Goal: Task Accomplishment & Management: Manage account settings

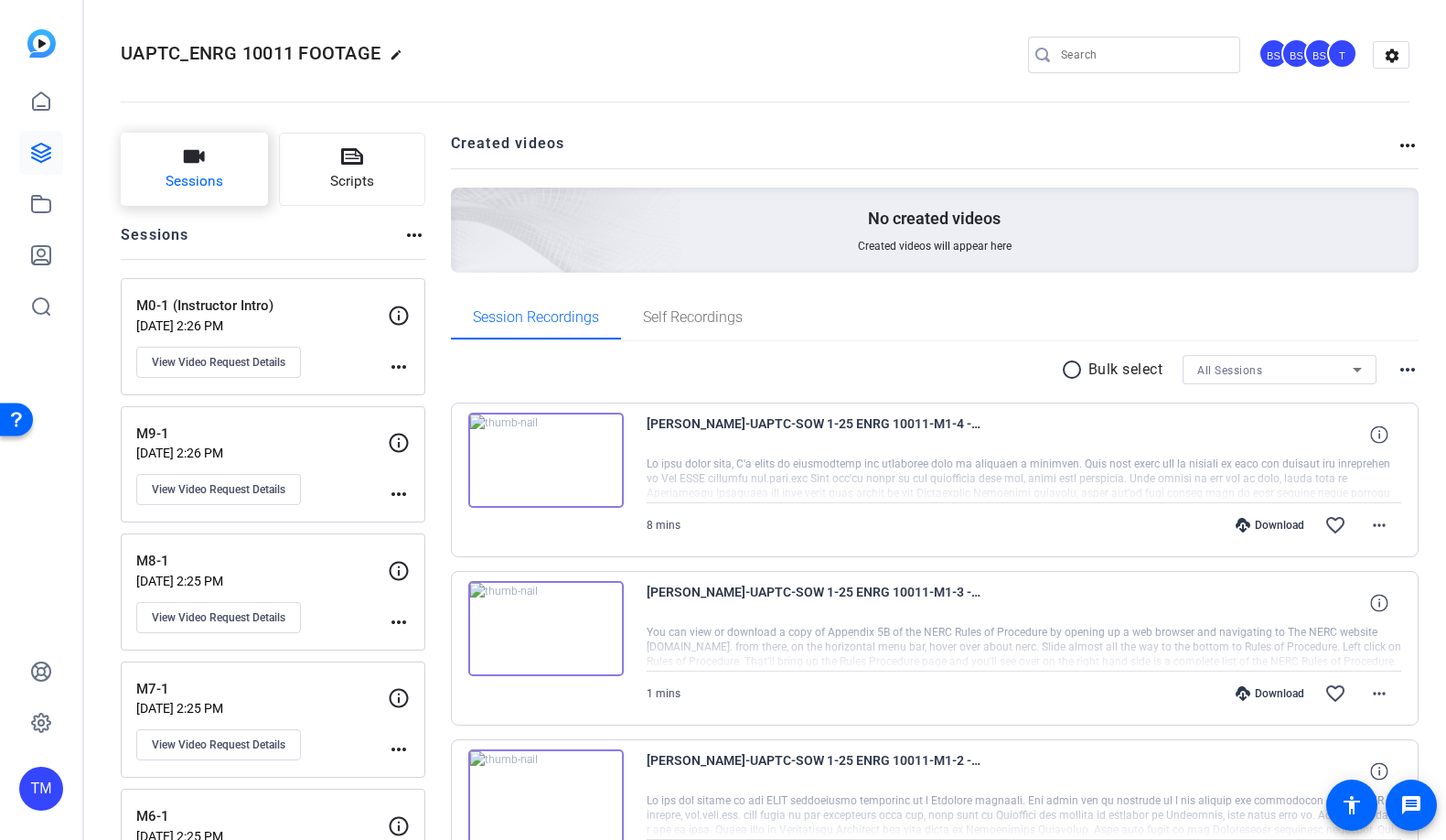
scroll to position [116, 0]
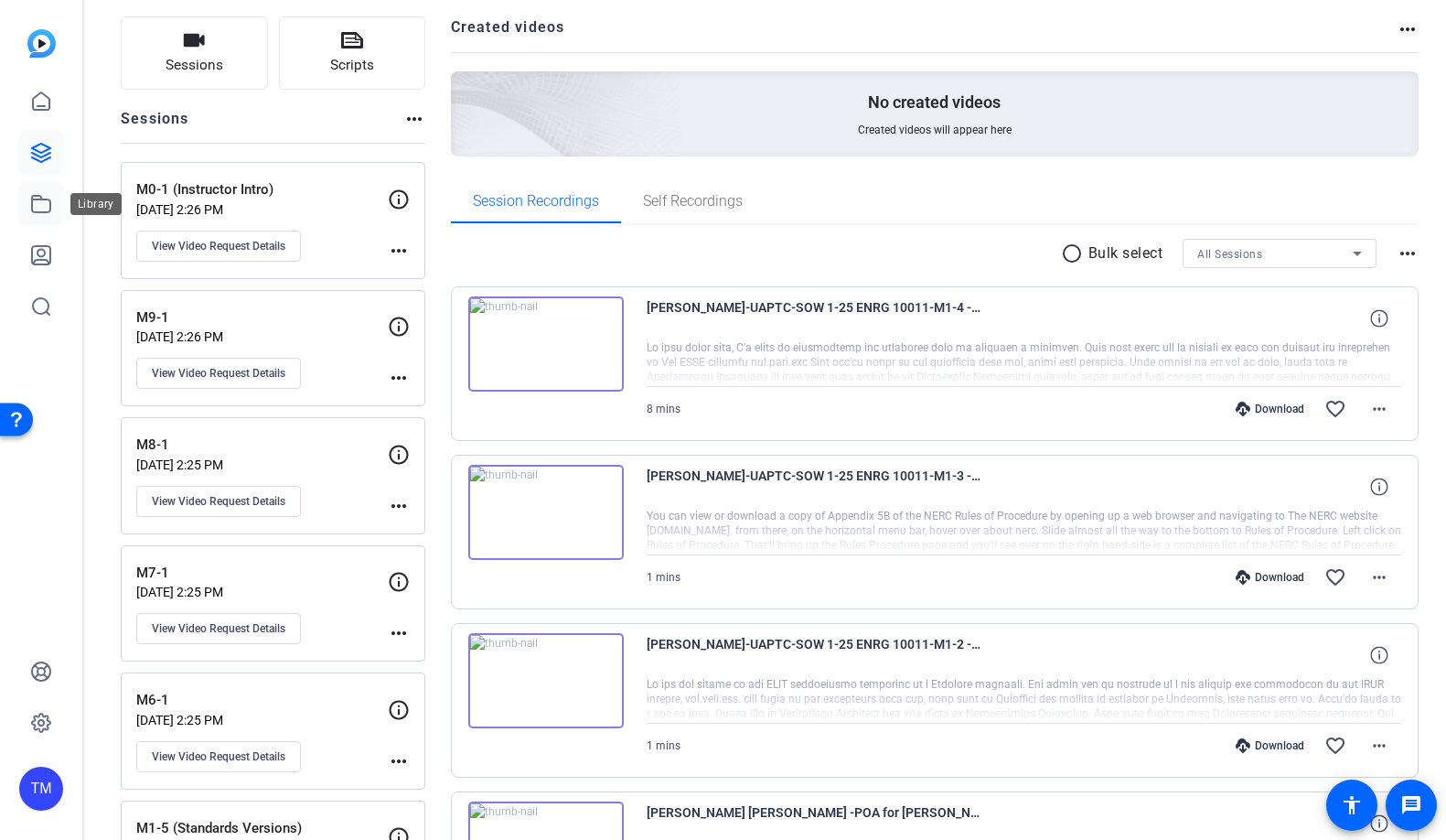
click at [47, 203] on icon at bounding box center [41, 204] width 22 height 22
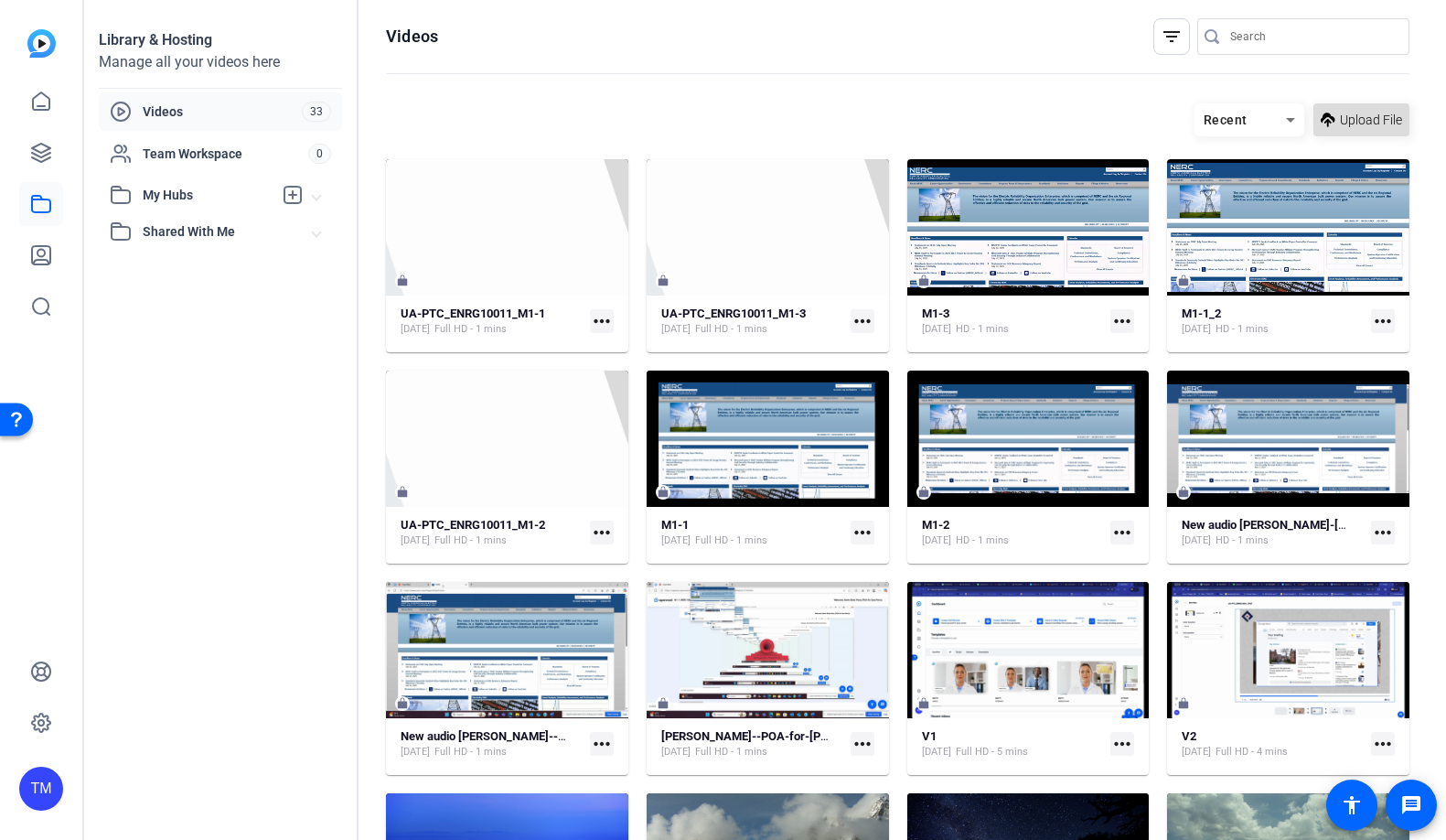
click at [1328, 122] on icon at bounding box center [1328, 119] width 15 height 15
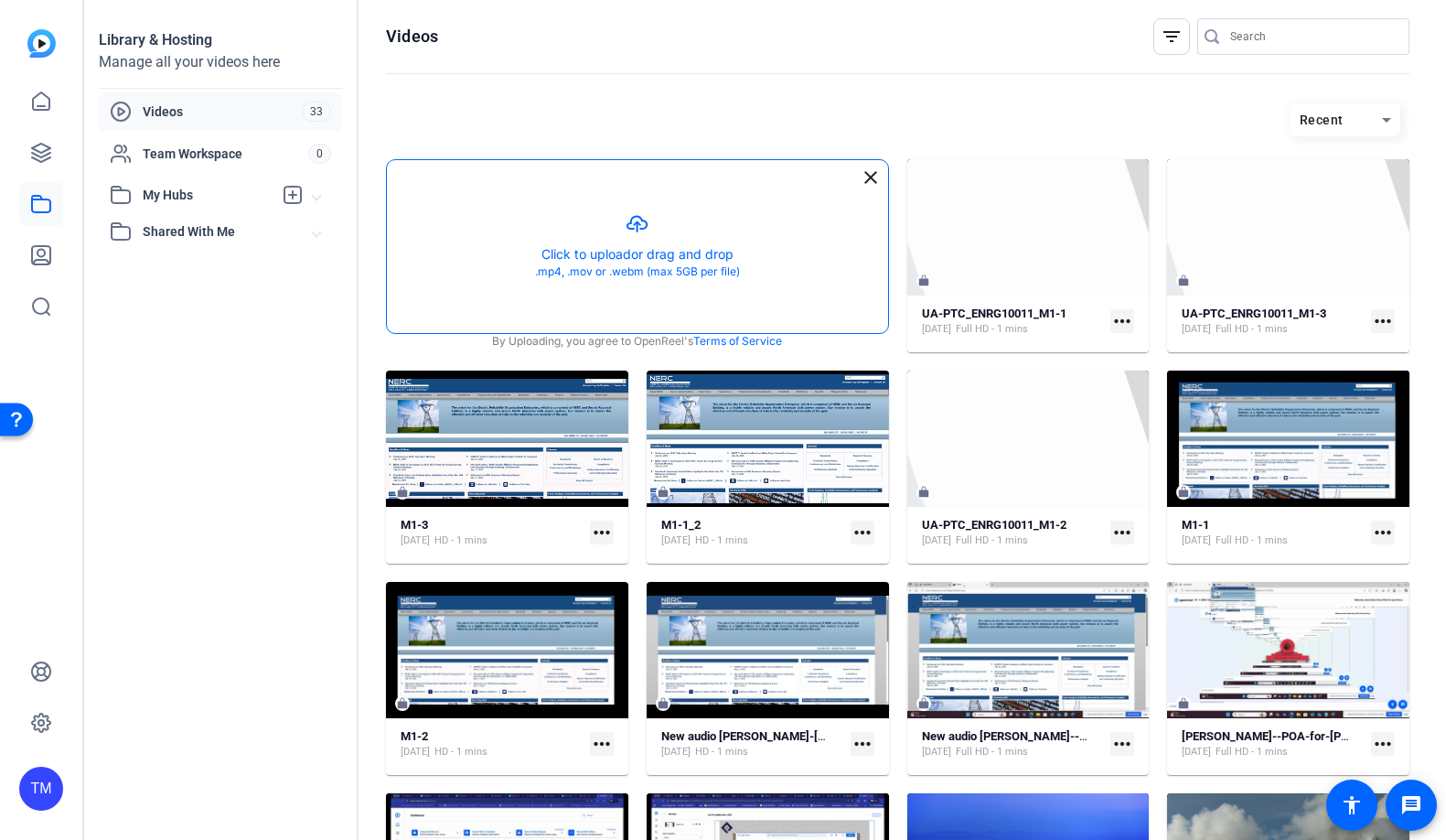
click at [706, 247] on button "button" at bounding box center [638, 247] width 502 height 173
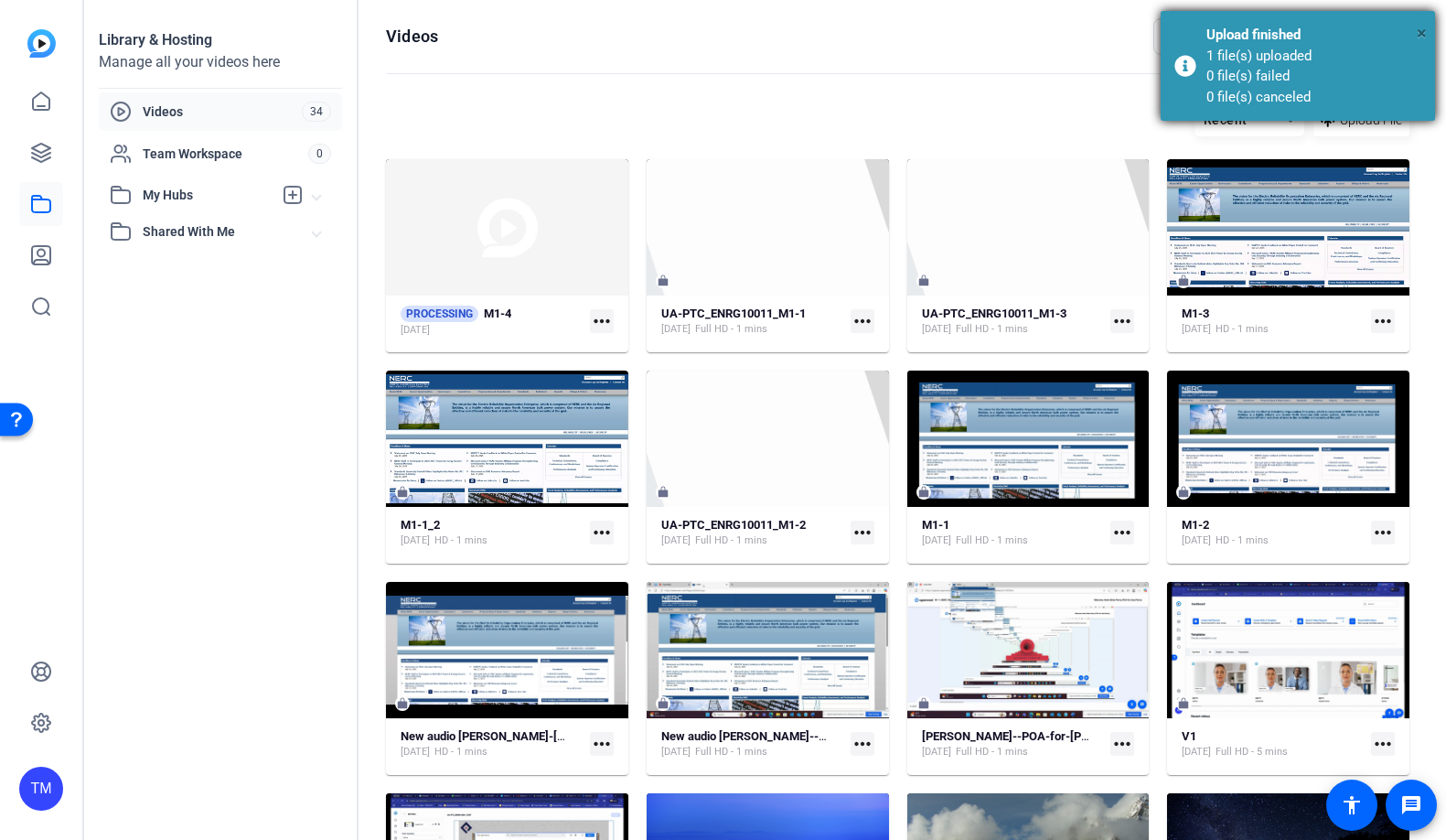
click at [1422, 33] on span "×" at bounding box center [1422, 33] width 10 height 22
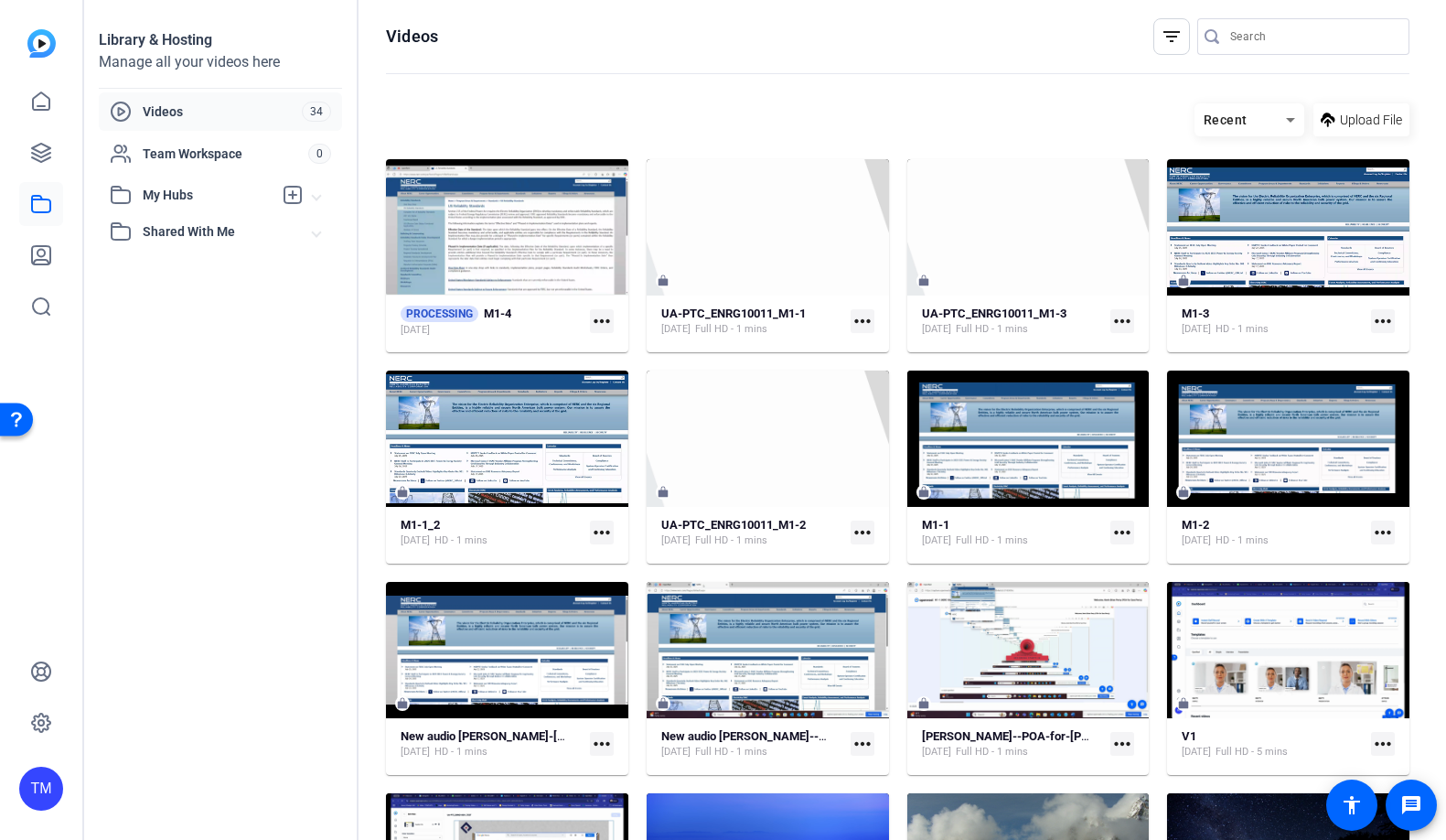
click at [600, 316] on mat-icon "more_horiz" at bounding box center [602, 321] width 24 height 24
click at [626, 346] on span "Manage Hubs" at bounding box center [697, 349] width 184 height 22
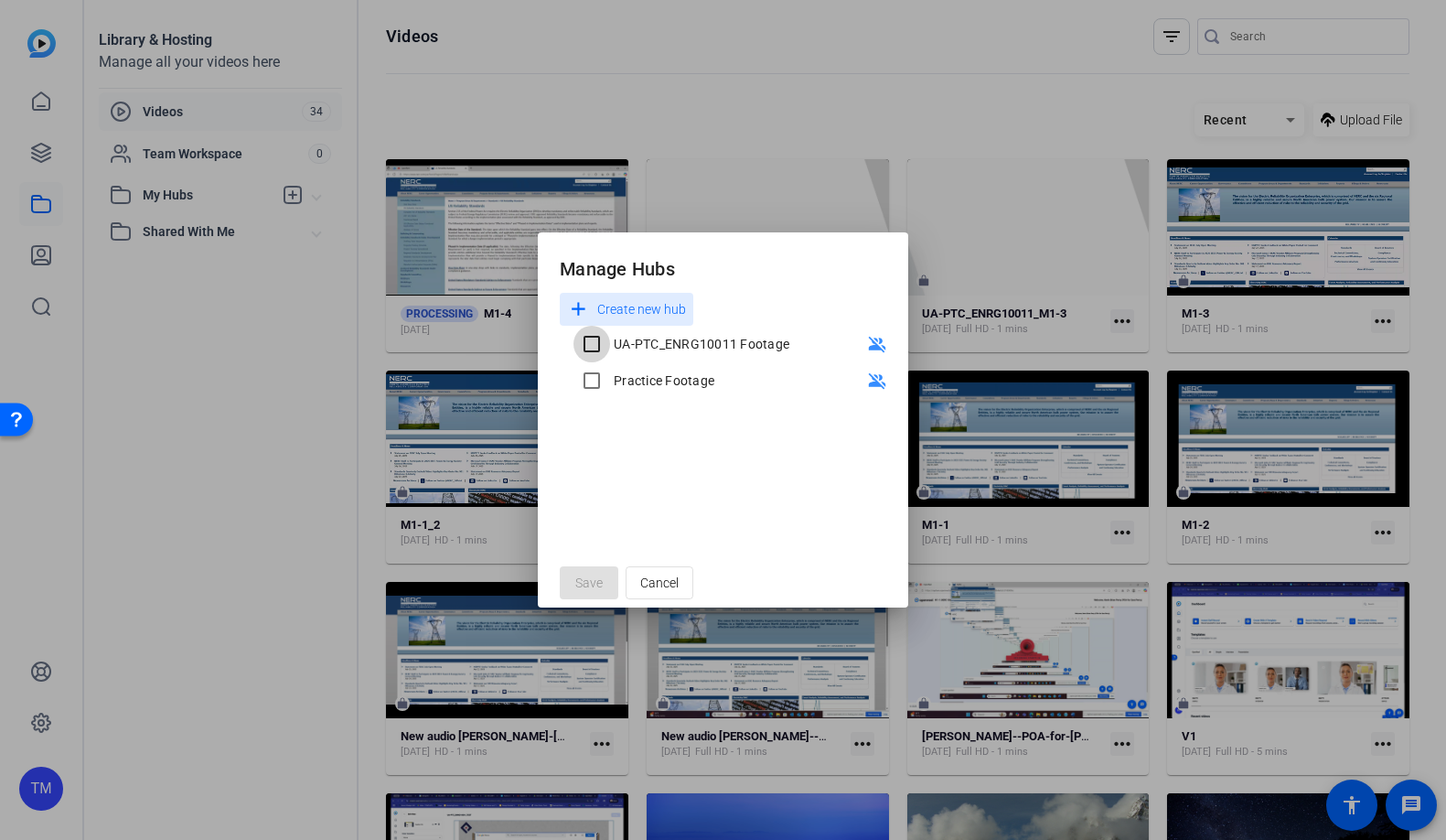
click at [594, 350] on input "UA-PTC_ENRG10011 Footage" at bounding box center [591, 343] width 37 height 37
checkbox input "true"
click at [595, 583] on span "Save" at bounding box center [589, 582] width 28 height 19
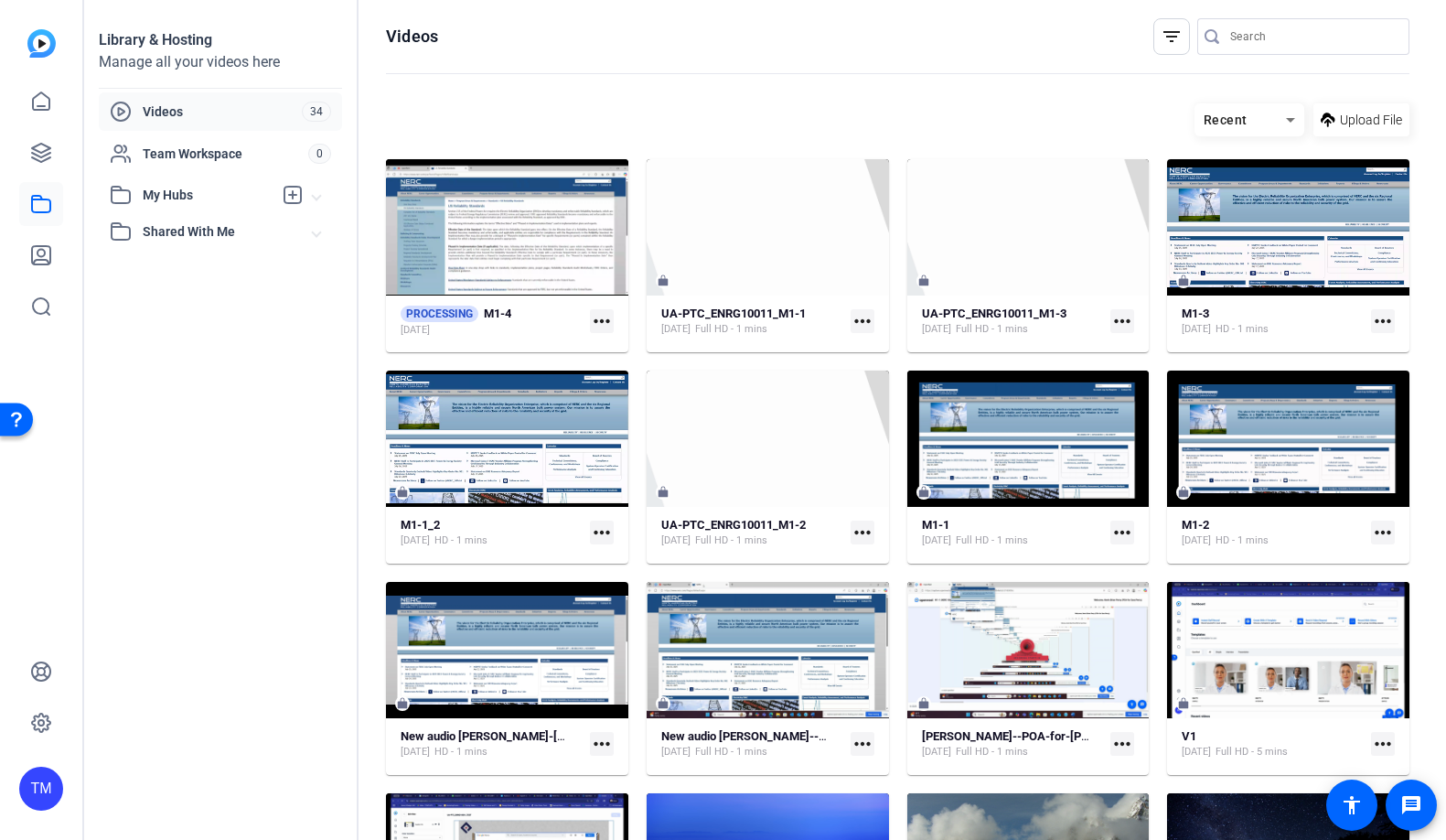
click at [596, 324] on mat-icon "more_horiz" at bounding box center [602, 321] width 24 height 24
click at [621, 346] on span "Manage Hubs" at bounding box center [697, 349] width 184 height 22
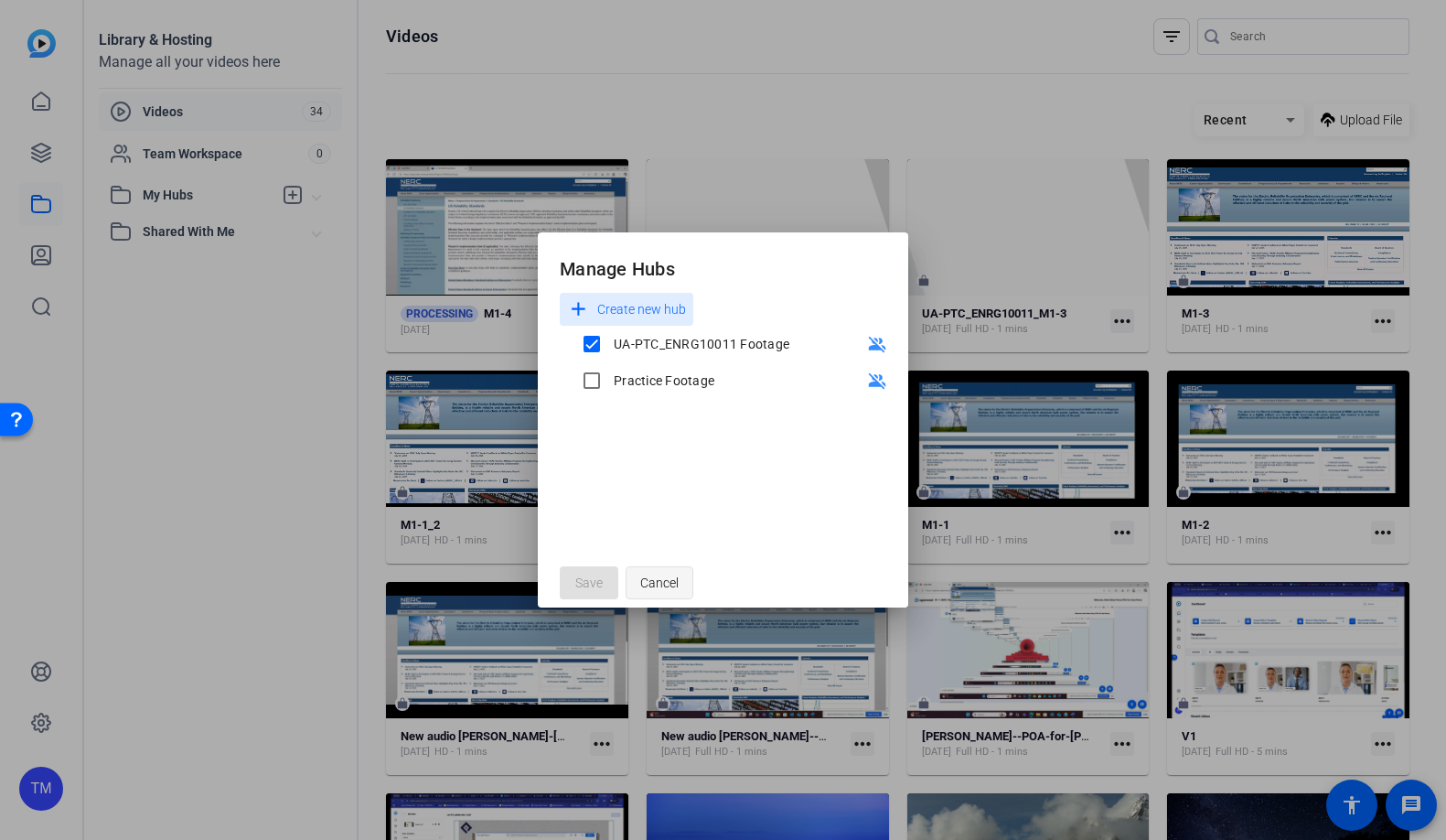
click at [674, 584] on span "Cancel" at bounding box center [659, 582] width 39 height 35
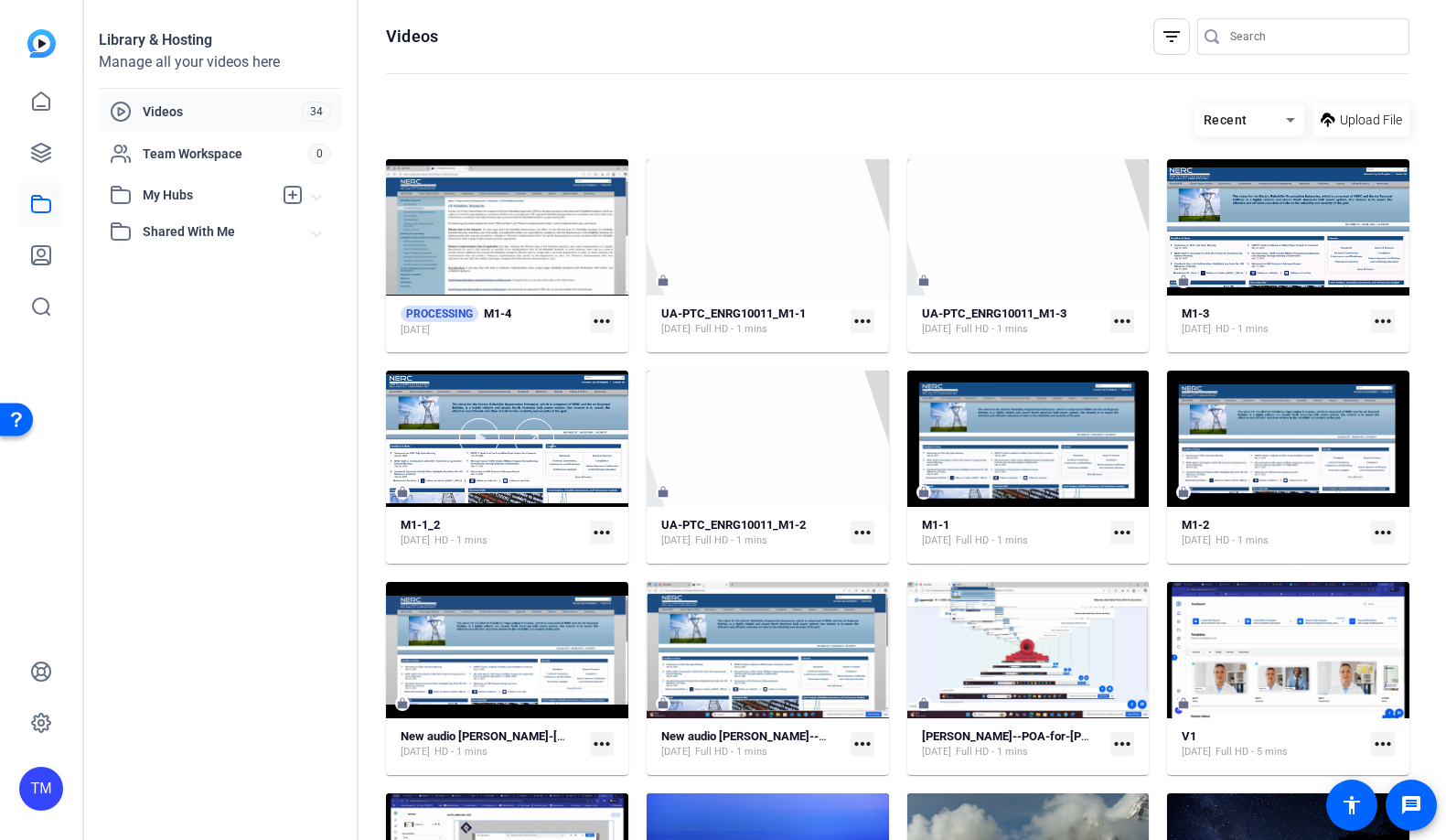
click at [220, 291] on div "Library & Hosting Manage all your videos here Videos 34 Team Workspace 0 My Hub…" at bounding box center [222, 420] width 275 height 840
click at [50, 149] on icon at bounding box center [41, 152] width 18 height 18
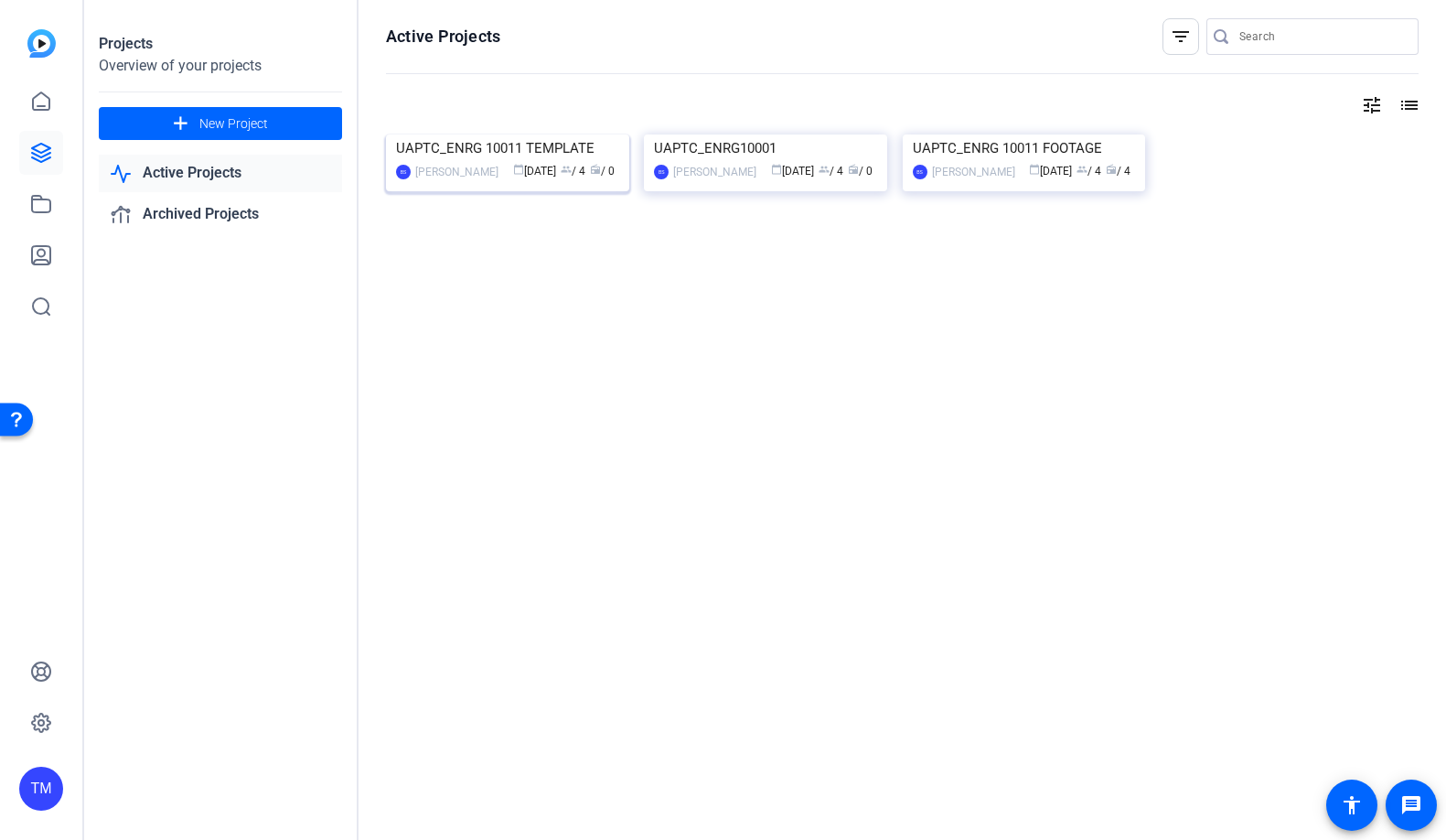
click at [542, 134] on img at bounding box center [508, 134] width 244 height 0
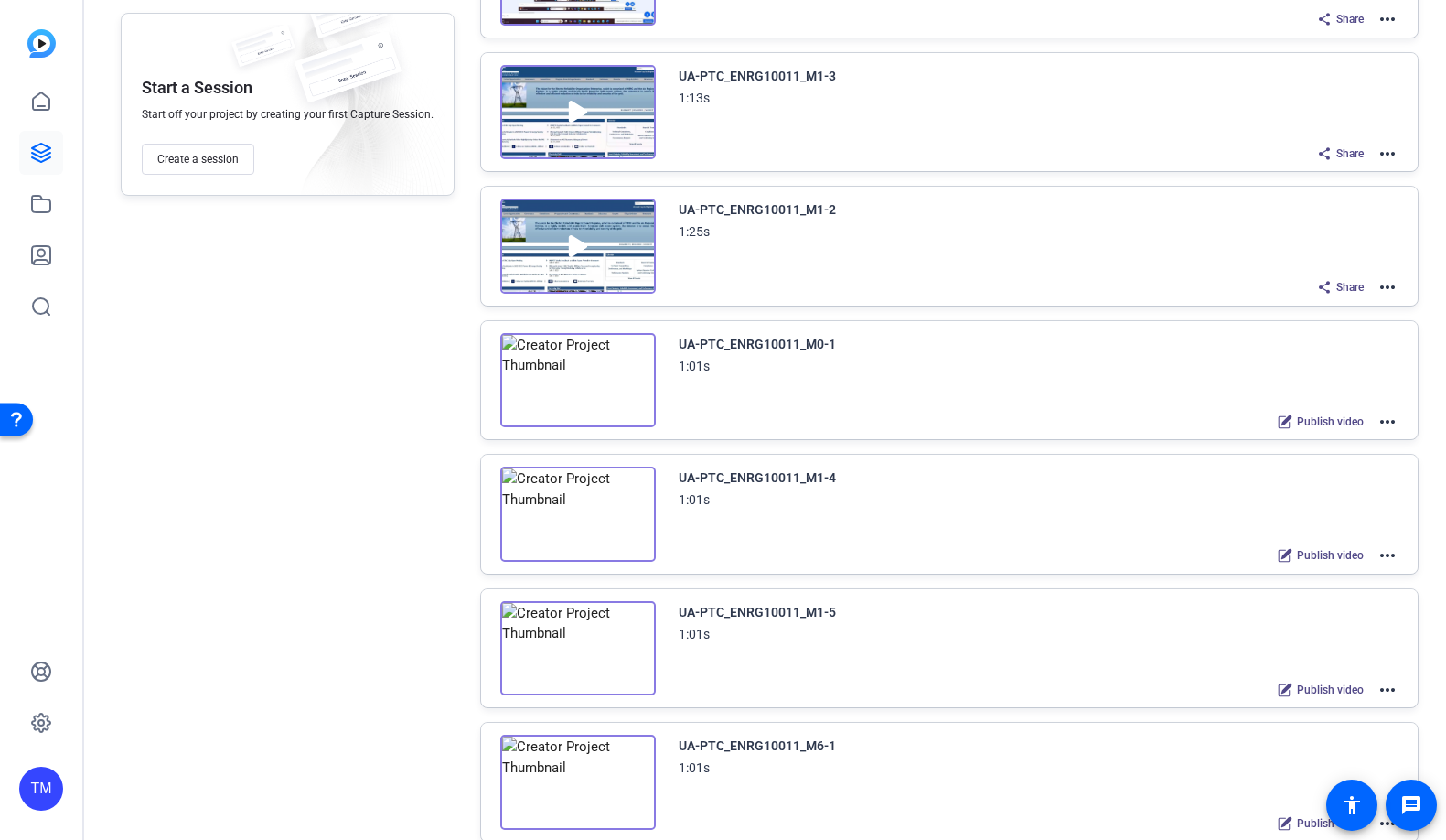
scroll to position [310, 0]
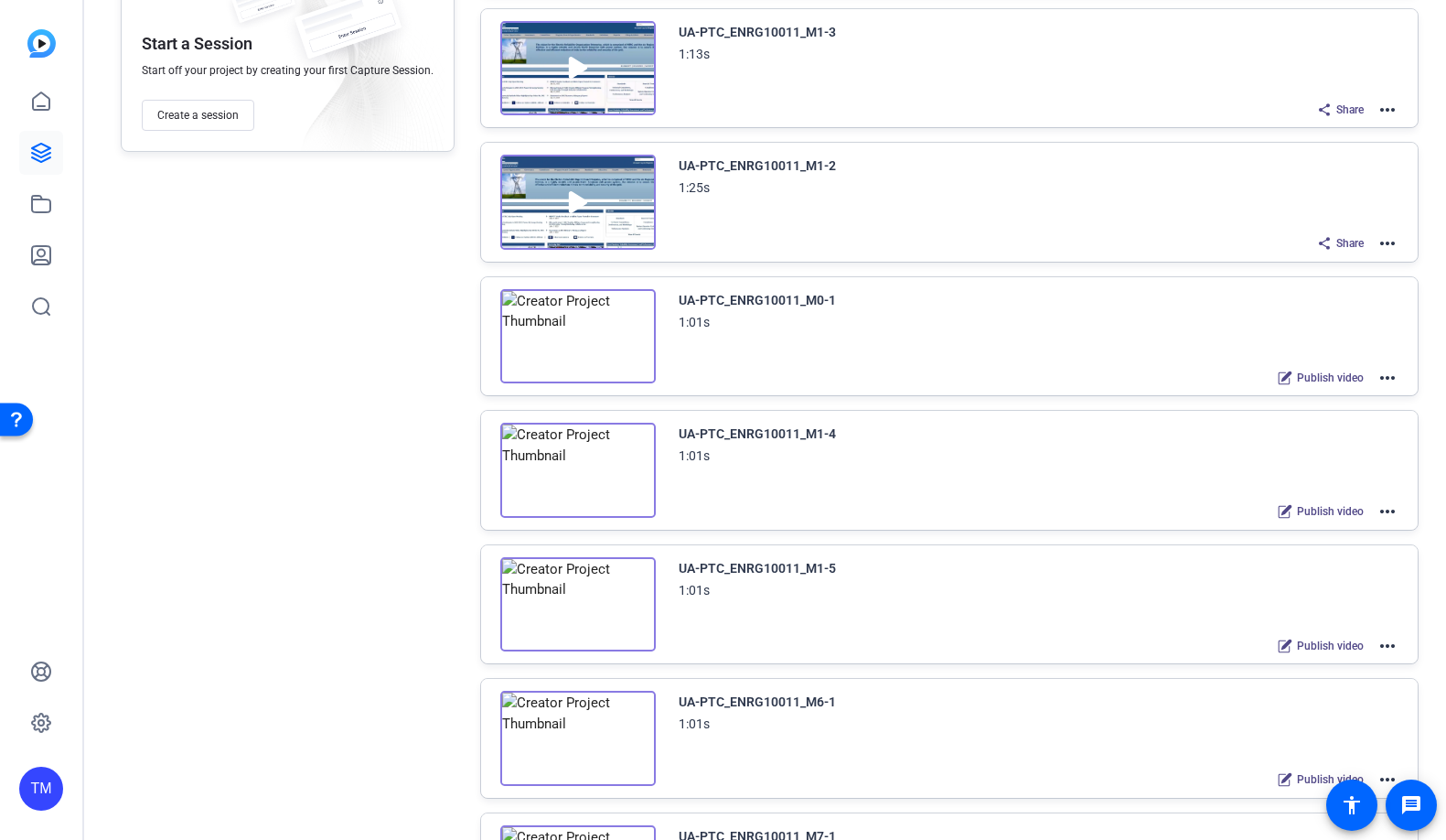
click at [1383, 509] on mat-icon "more_horiz" at bounding box center [1387, 512] width 22 height 22
click at [1341, 530] on span "Edit in Creator" at bounding box center [1321, 533] width 127 height 22
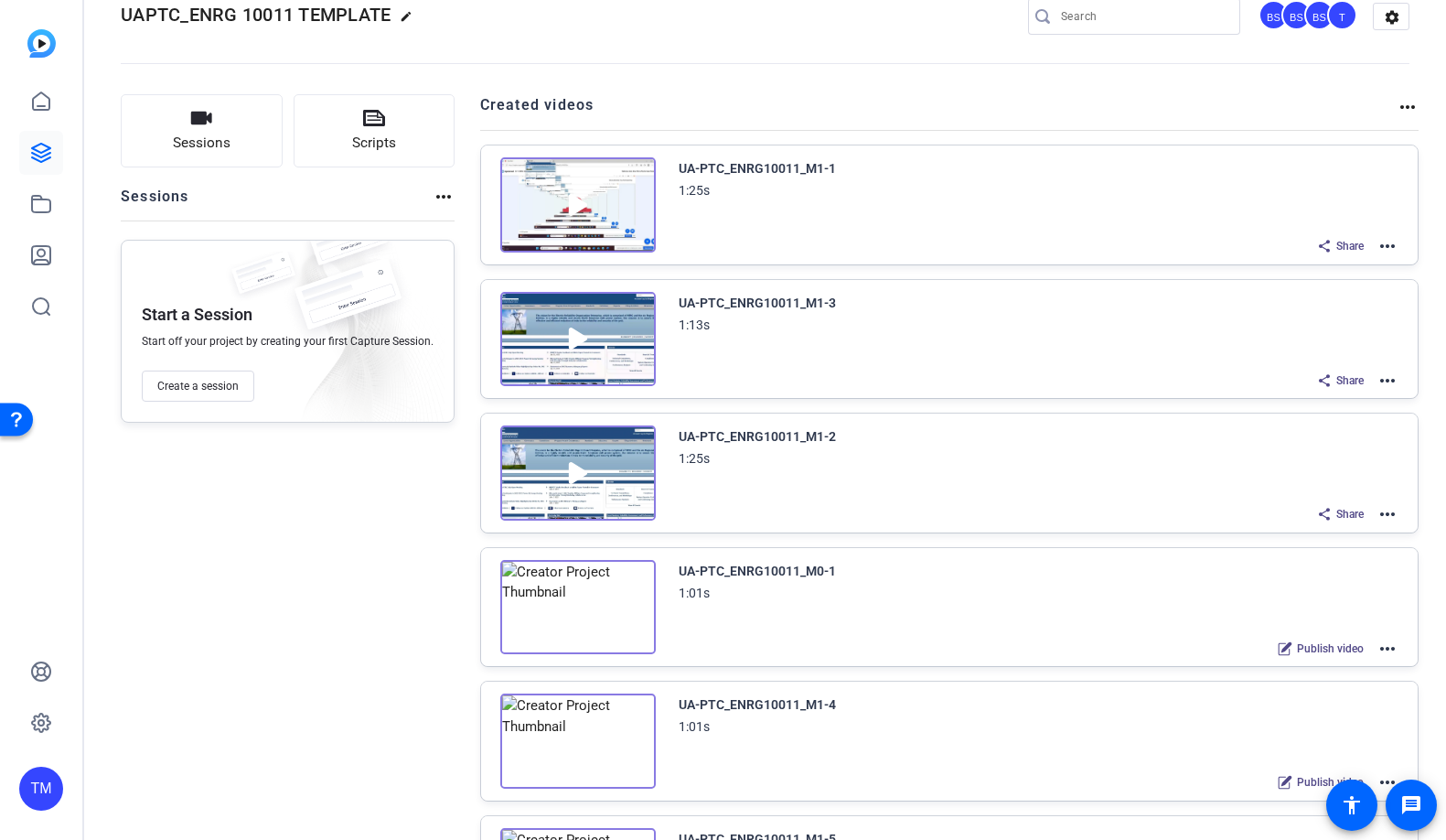
scroll to position [0, 0]
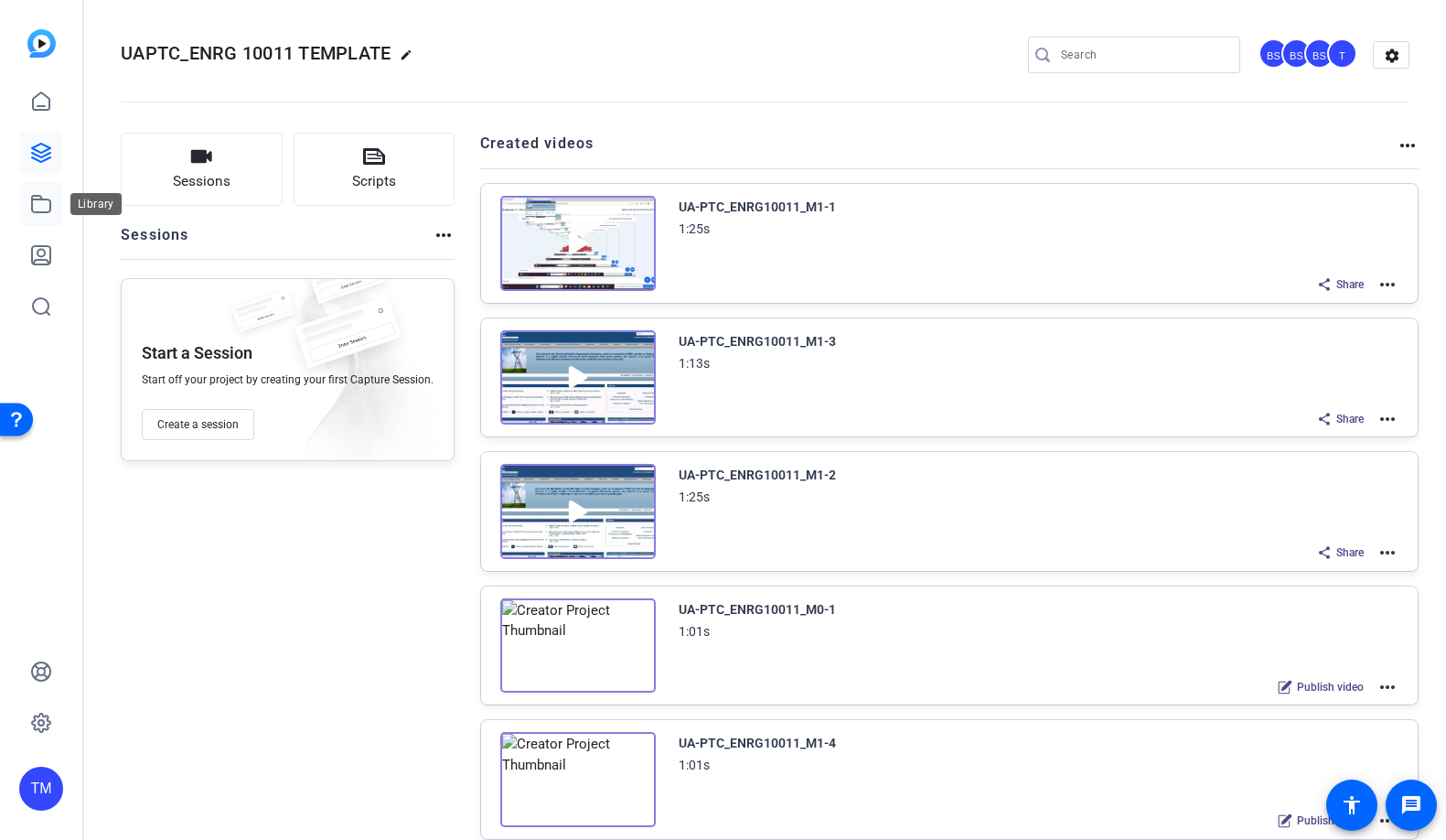
click at [37, 210] on icon at bounding box center [41, 204] width 22 height 22
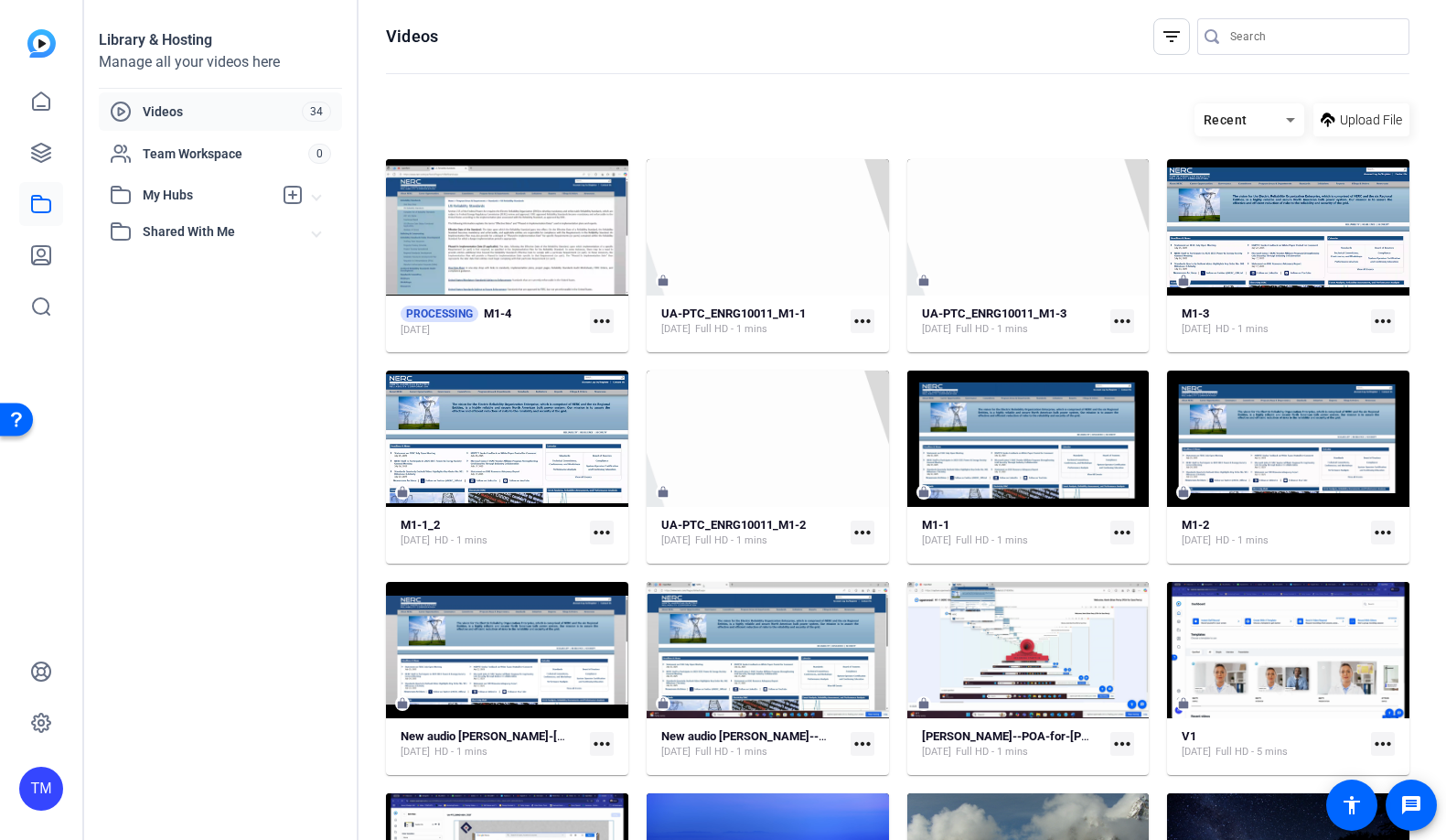
click at [221, 389] on div "Library & Hosting Manage all your videos here Videos 34 Team Workspace 0 My Hub…" at bounding box center [222, 420] width 275 height 840
click at [606, 319] on mat-icon "more_horiz" at bounding box center [602, 321] width 24 height 24
click at [182, 435] on div at bounding box center [723, 420] width 1446 height 840
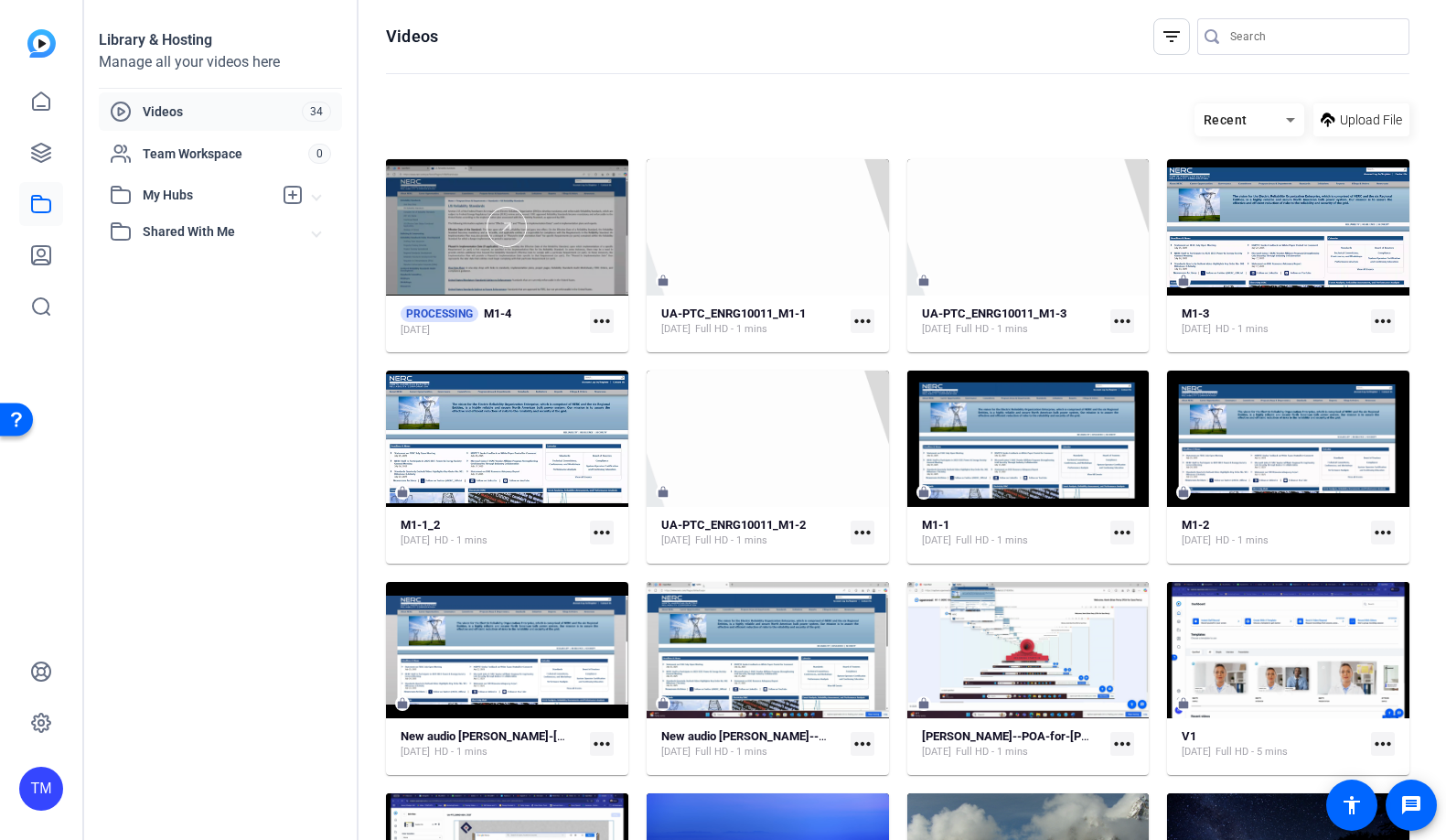
click at [451, 235] on div at bounding box center [508, 227] width 243 height 40
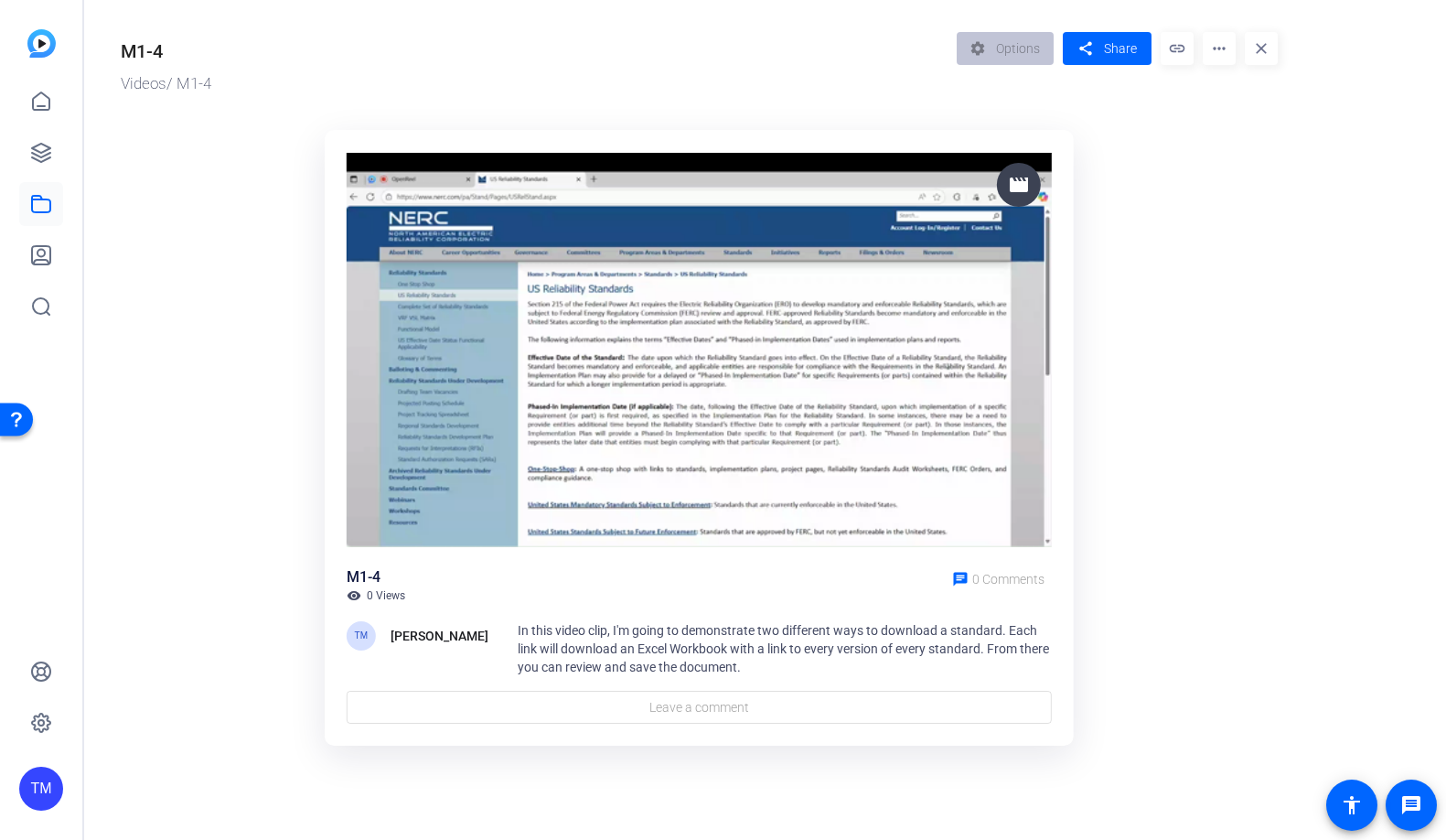
click at [1258, 52] on mat-icon "close" at bounding box center [1261, 48] width 33 height 33
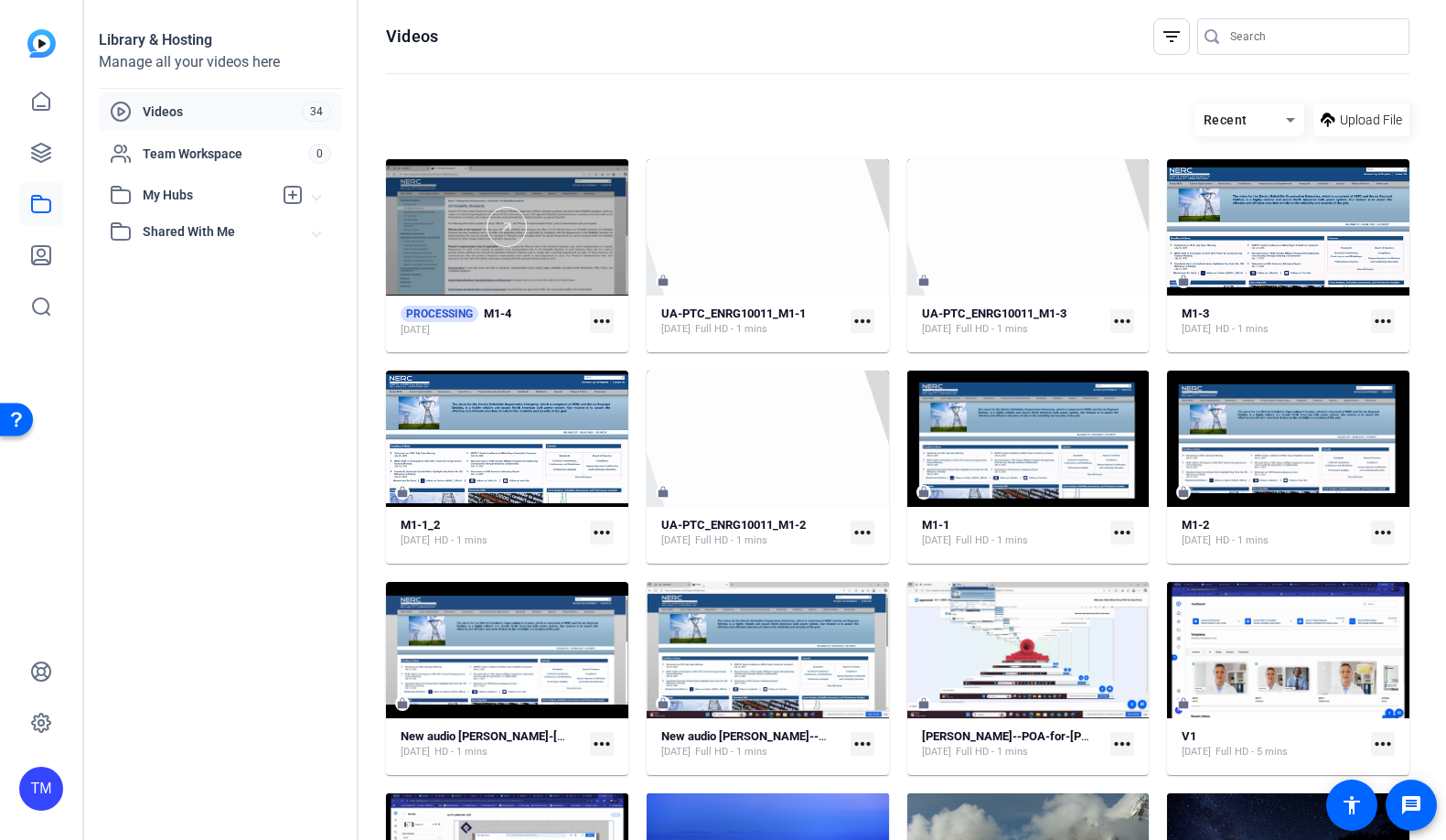
click at [513, 286] on div at bounding box center [508, 227] width 243 height 136
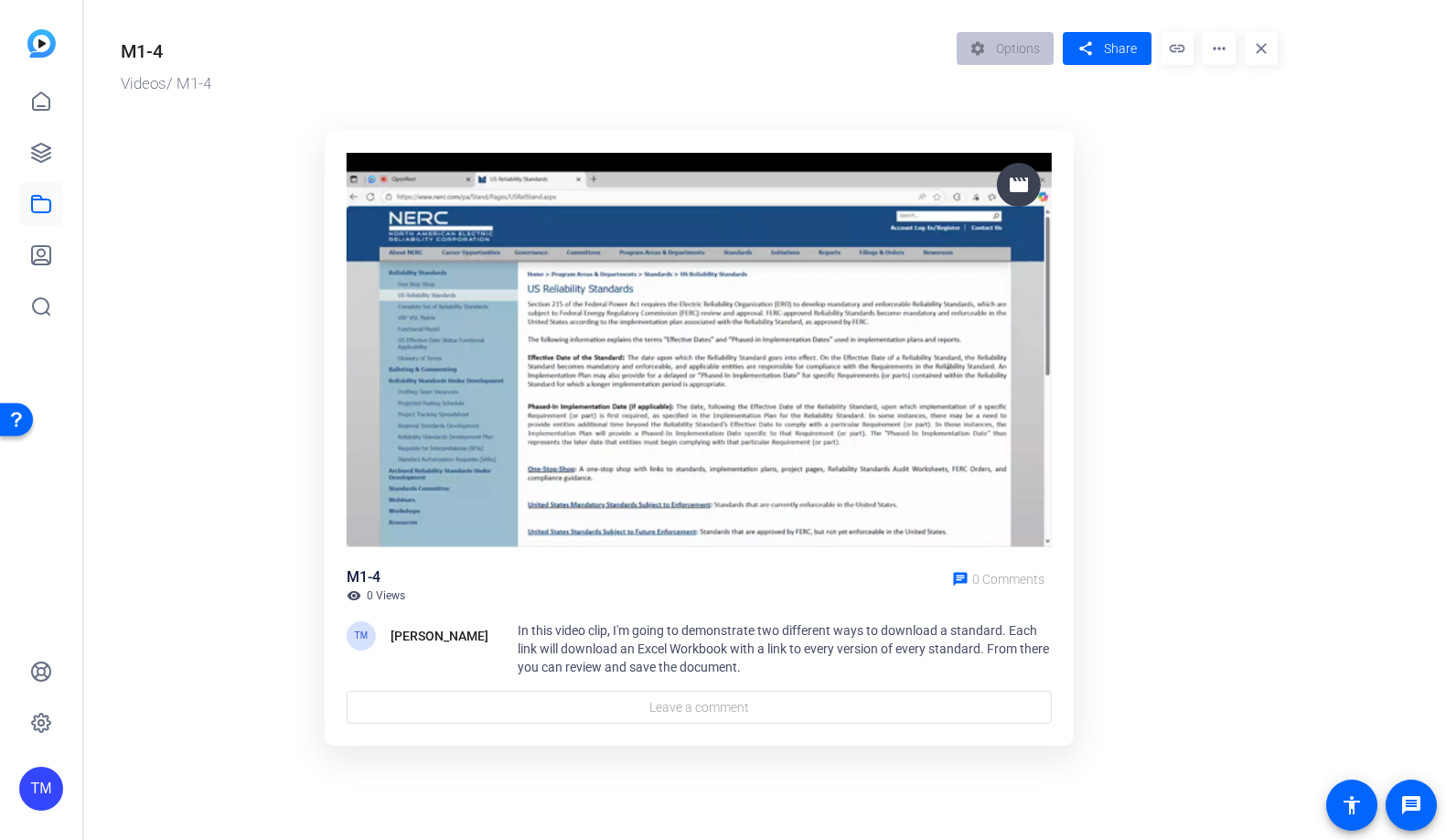
click at [1267, 47] on mat-icon "close" at bounding box center [1261, 48] width 33 height 33
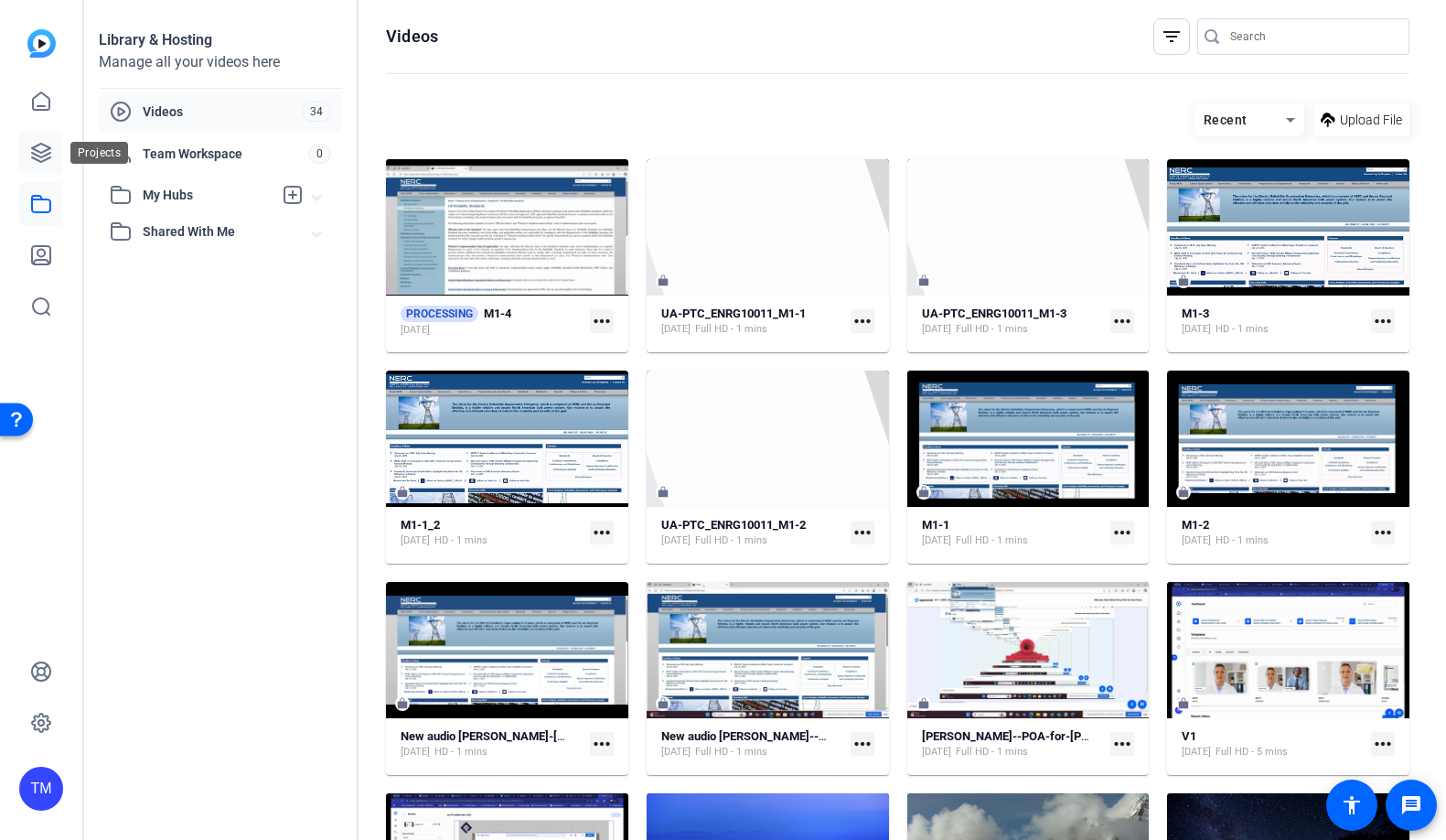
click at [44, 154] on icon at bounding box center [41, 152] width 22 height 22
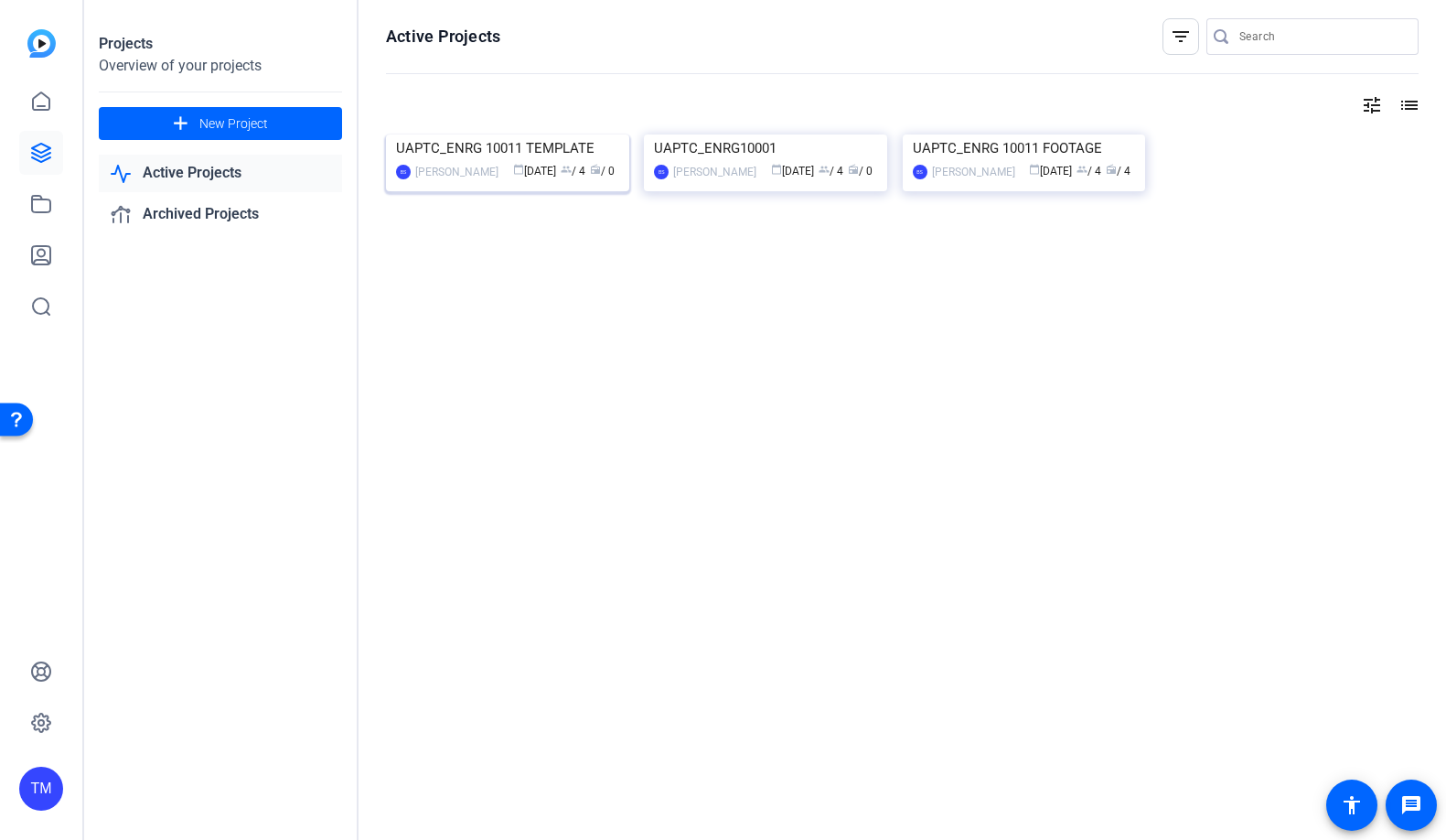
click at [520, 162] on div "UAPTC_ENRG 10011 TEMPLATE" at bounding box center [508, 148] width 223 height 28
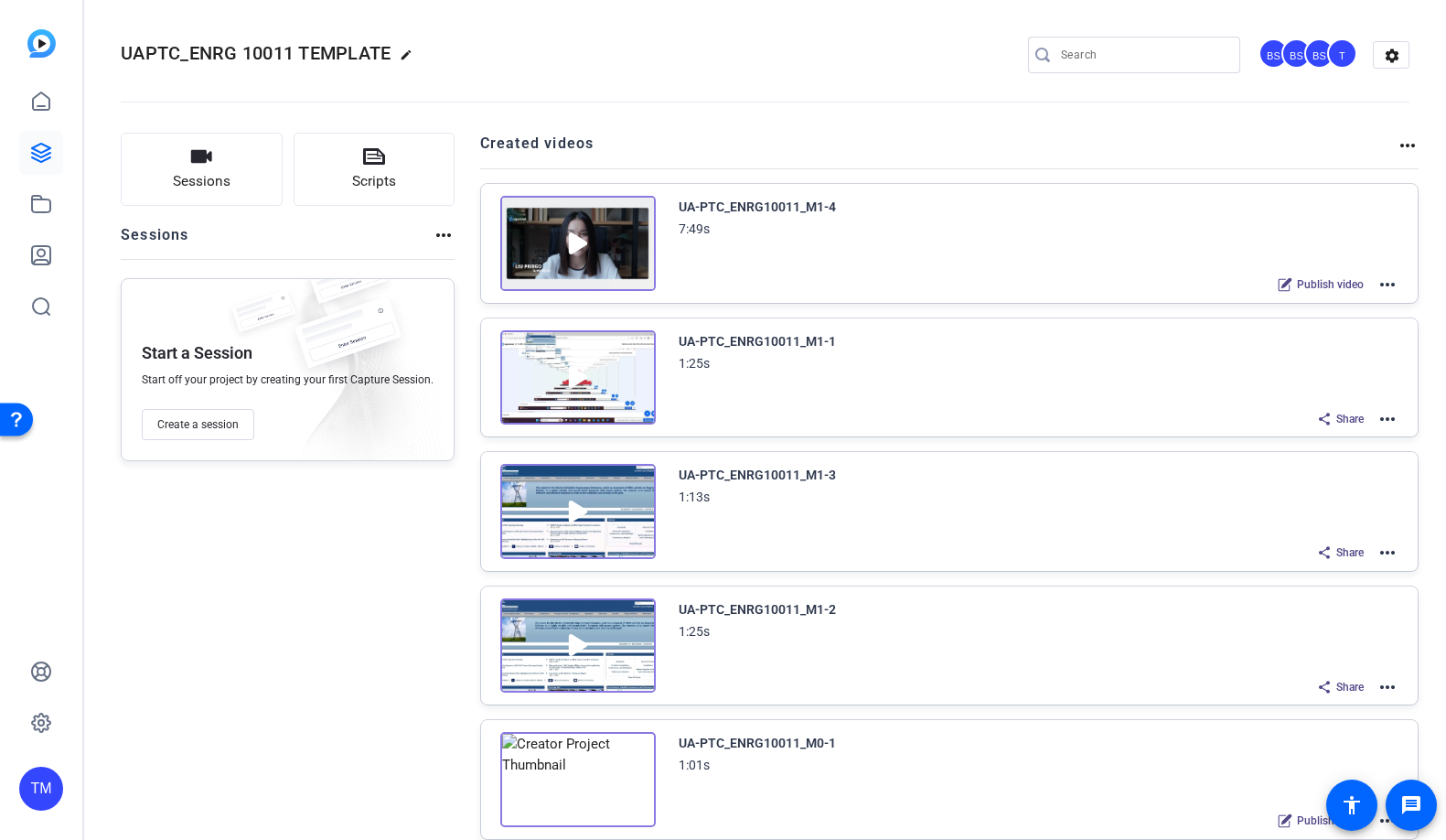
click at [1388, 289] on mat-icon "more_horiz" at bounding box center [1387, 285] width 22 height 22
click at [1295, 373] on span "Archive" at bounding box center [1321, 375] width 127 height 22
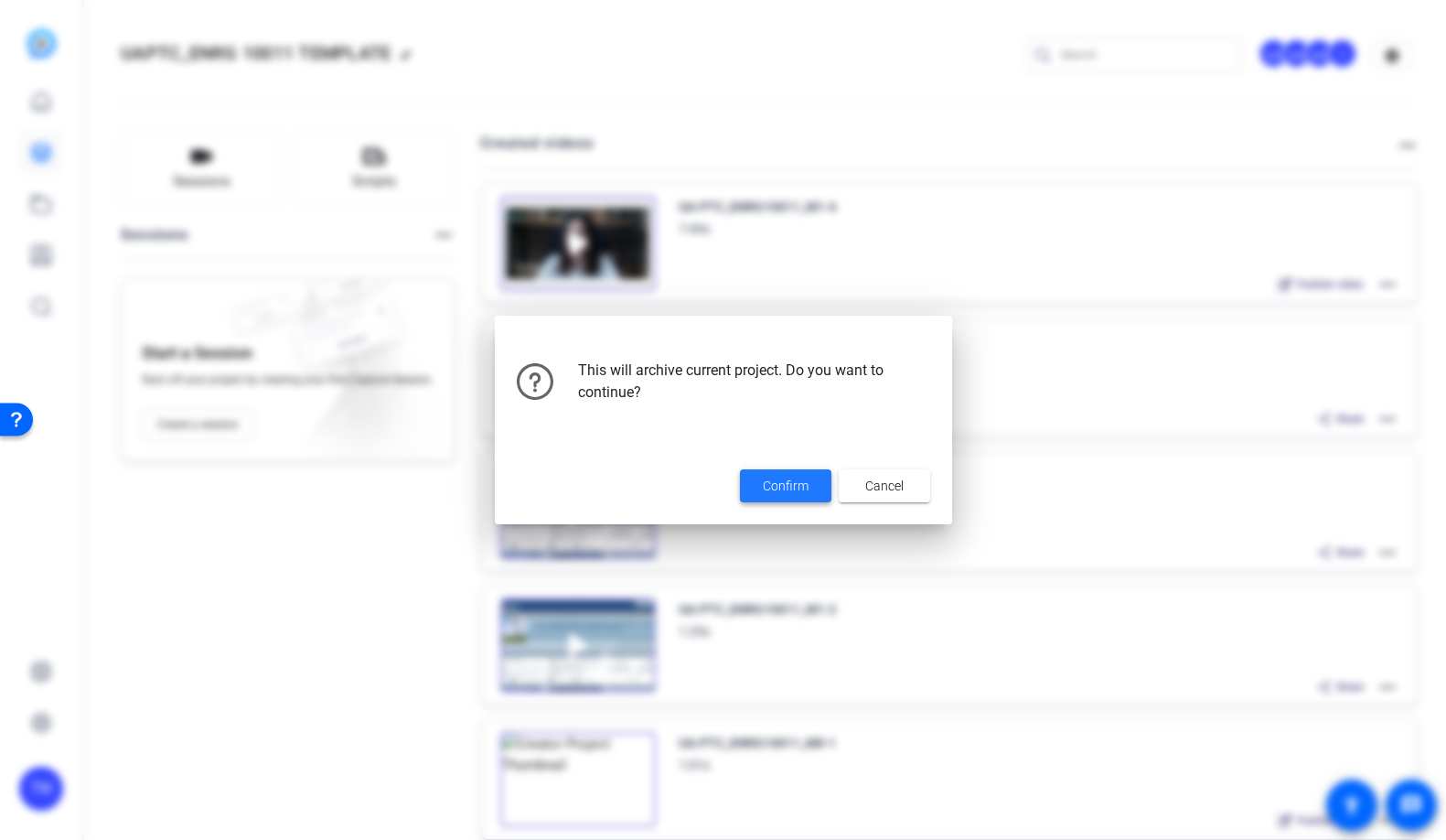
click at [811, 483] on span at bounding box center [786, 486] width 92 height 44
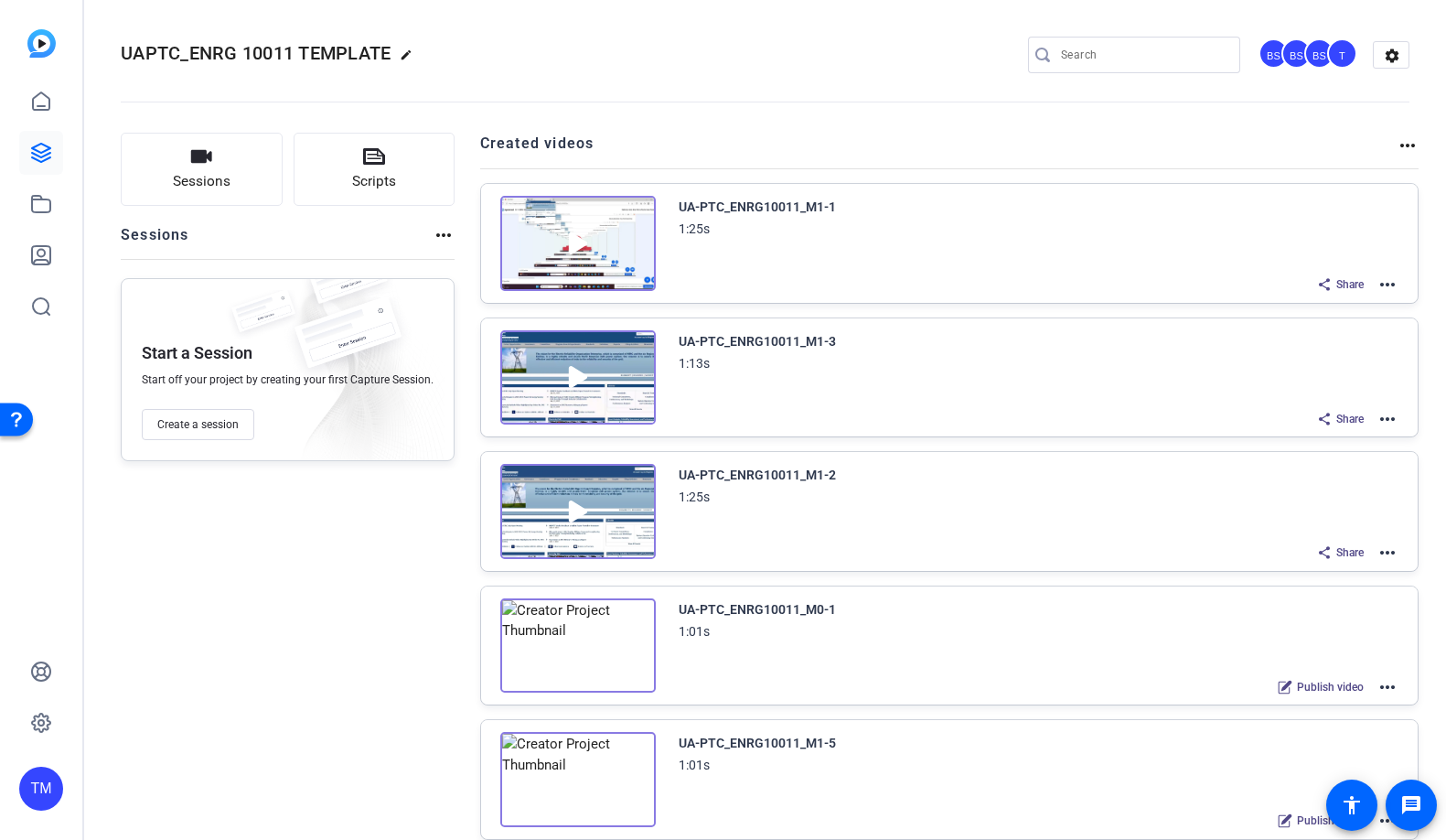
click at [1390, 682] on mat-icon "more_horiz" at bounding box center [1387, 687] width 22 height 22
click at [1340, 737] on span "Duplicate here" at bounding box center [1321, 731] width 127 height 22
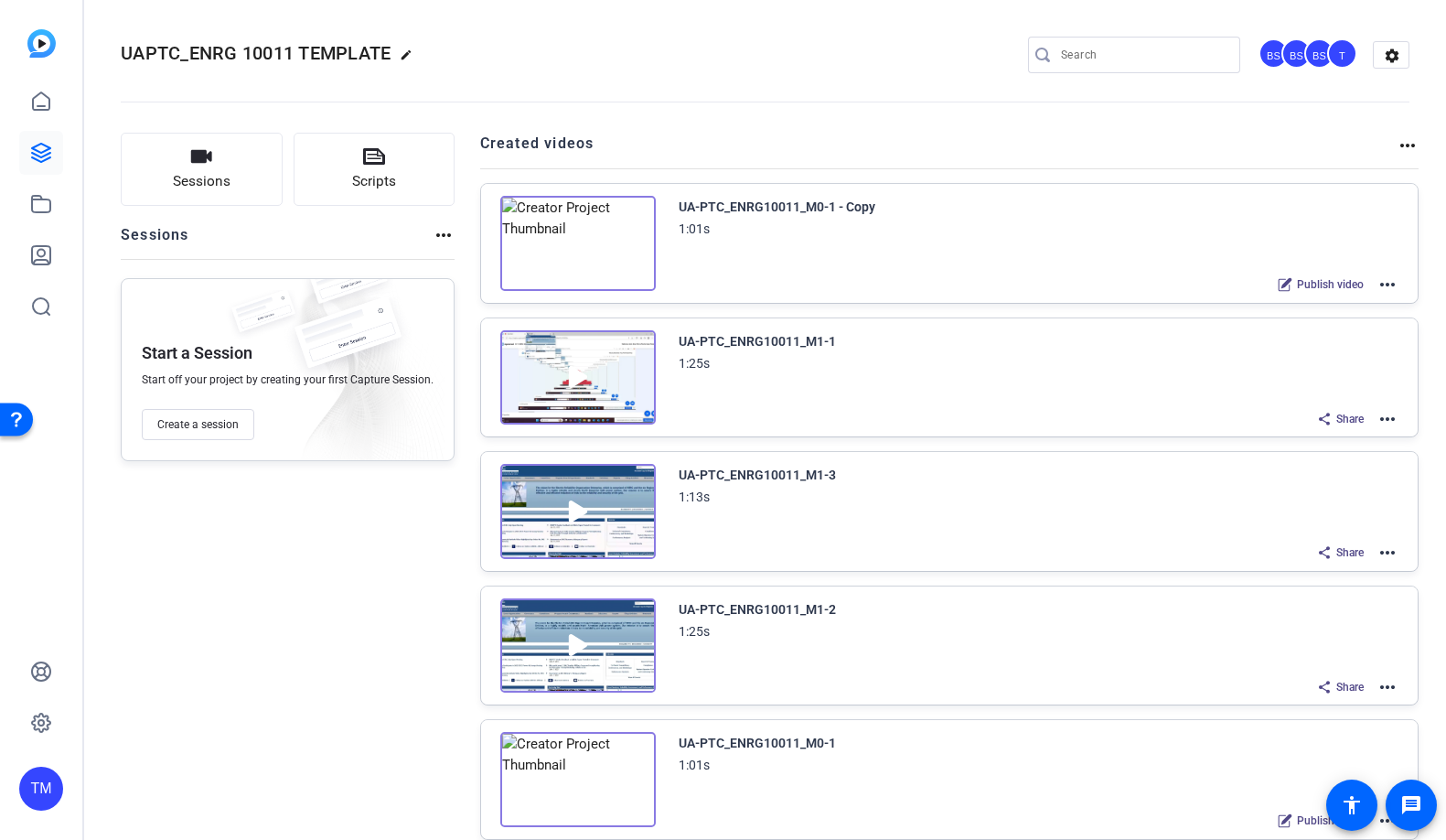
click at [1393, 287] on mat-icon "more_horiz" at bounding box center [1387, 285] width 22 height 22
click at [1375, 296] on span "Edit in Creator" at bounding box center [1321, 307] width 127 height 22
click at [1387, 284] on mat-icon "more_horiz" at bounding box center [1387, 285] width 22 height 22
click at [1312, 372] on span "Archive" at bounding box center [1321, 375] width 127 height 22
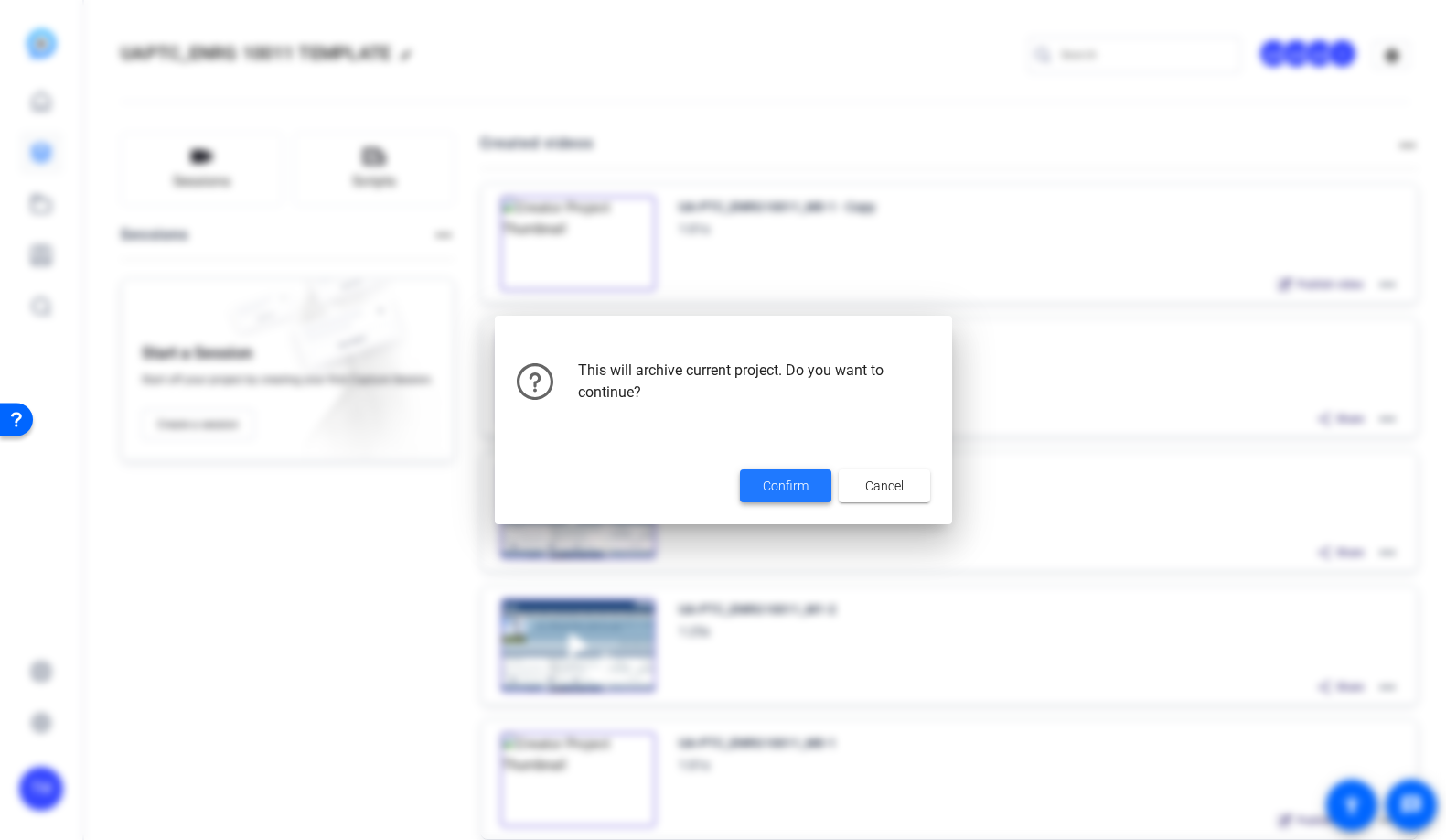
click at [779, 483] on span "Confirm" at bounding box center [786, 486] width 46 height 19
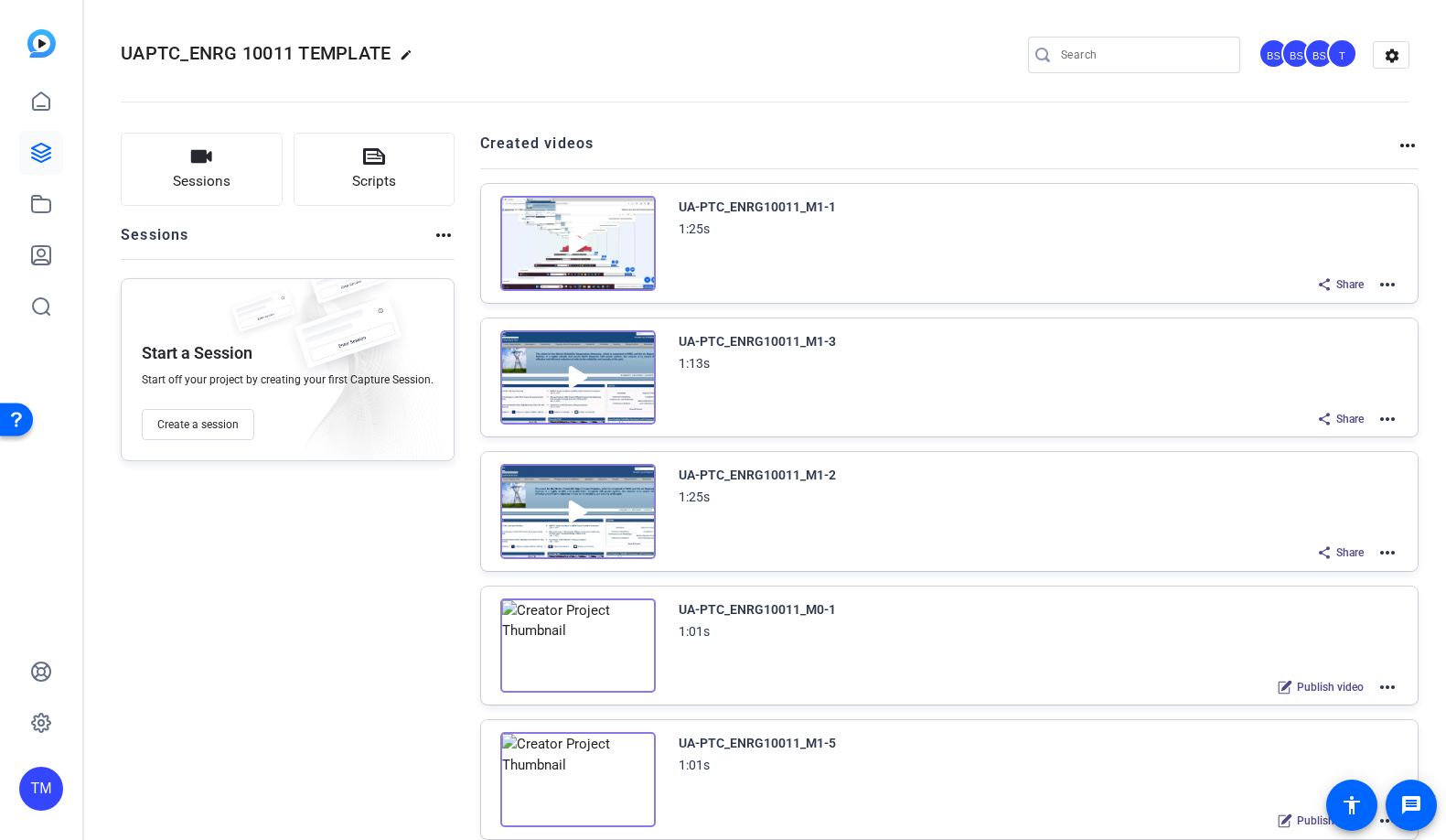
click at [1377, 681] on mat-icon "more_horiz" at bounding box center [1387, 687] width 22 height 22
click at [1343, 710] on span "Edit in Creator" at bounding box center [1321, 708] width 127 height 22
click at [1388, 686] on mat-icon "more_horiz" at bounding box center [1387, 687] width 22 height 22
click at [1340, 727] on span "Duplicate here" at bounding box center [1321, 731] width 127 height 22
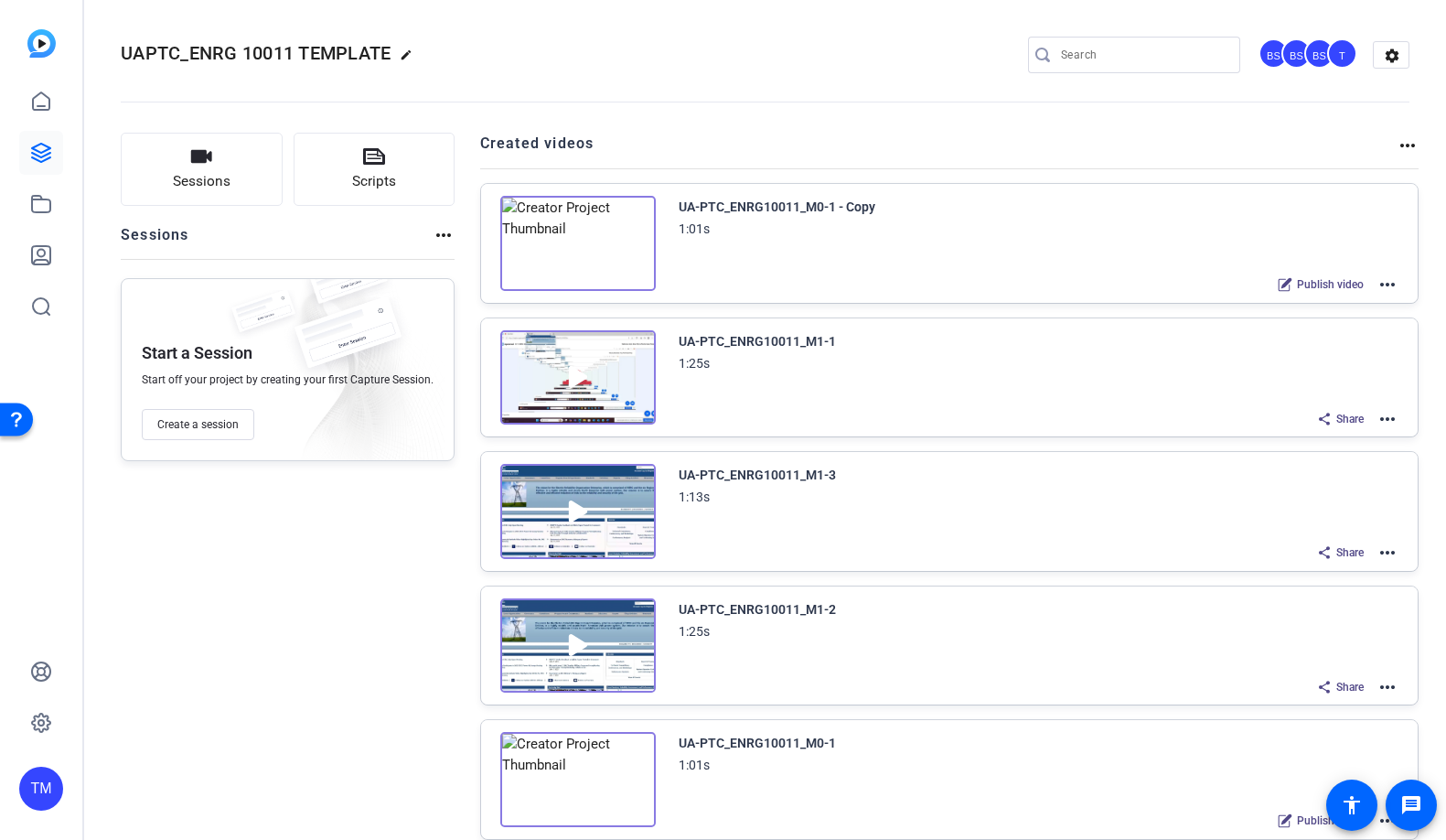
click at [1377, 286] on mat-icon "more_horiz" at bounding box center [1387, 285] width 22 height 22
click at [1371, 301] on span "Edit in Creator" at bounding box center [1321, 307] width 127 height 22
